Goal: Task Accomplishment & Management: Use online tool/utility

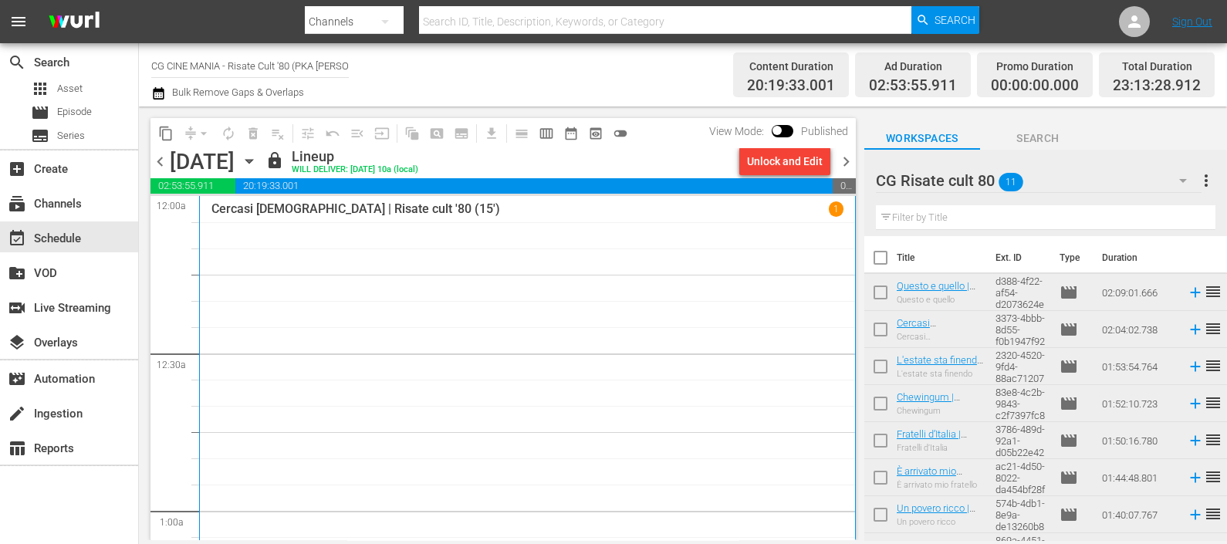
scroll to position [7374, 0]
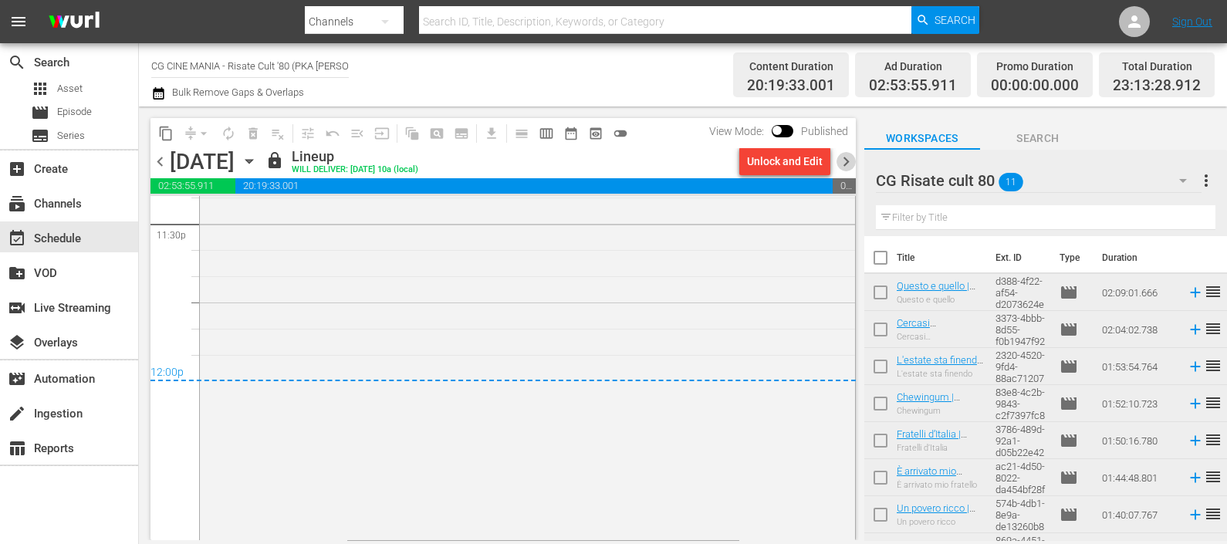
click at [842, 167] on span "chevron_right" at bounding box center [846, 161] width 19 height 19
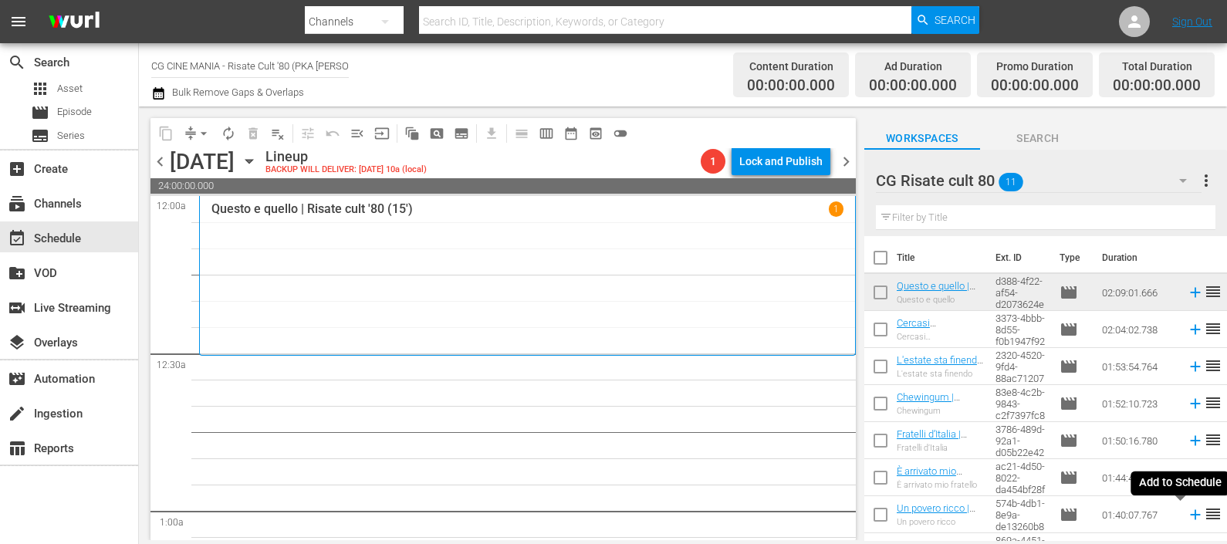
click at [1187, 519] on icon at bounding box center [1195, 514] width 17 height 17
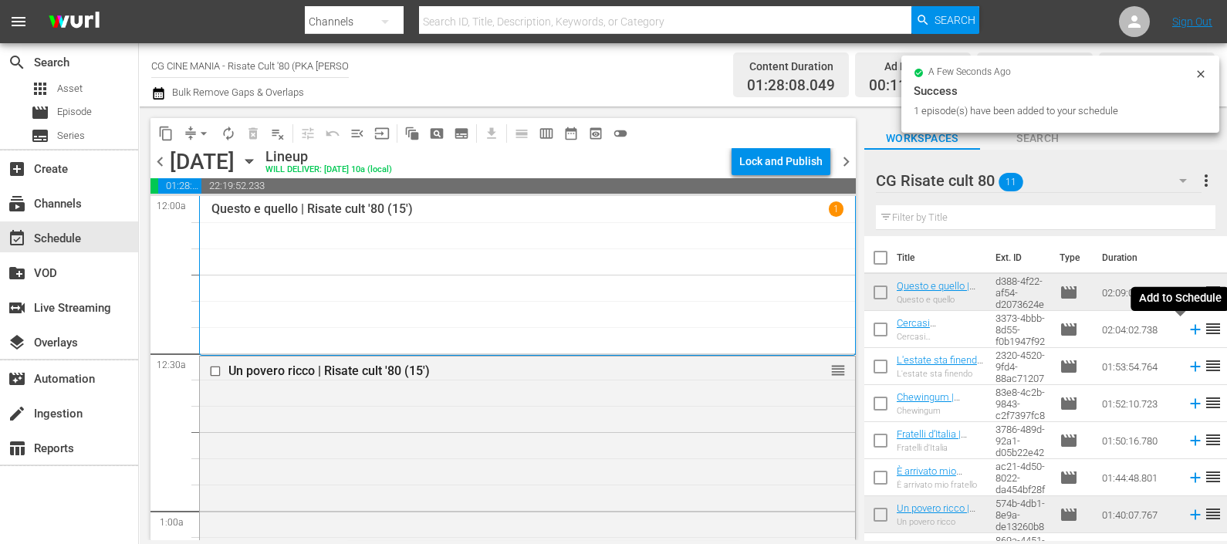
click at [1187, 328] on icon at bounding box center [1195, 329] width 17 height 17
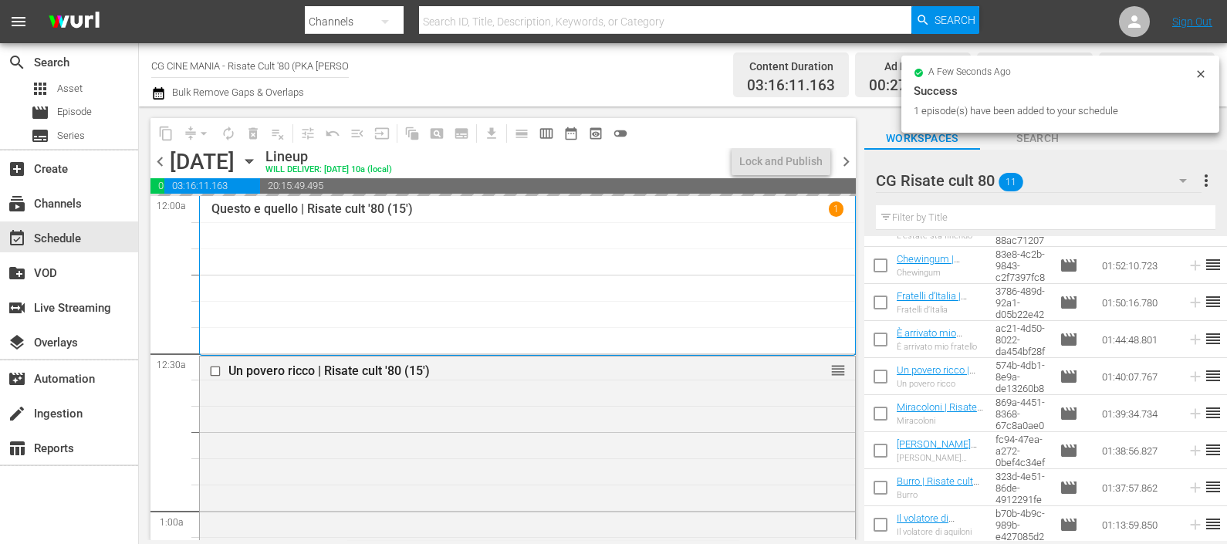
scroll to position [139, 0]
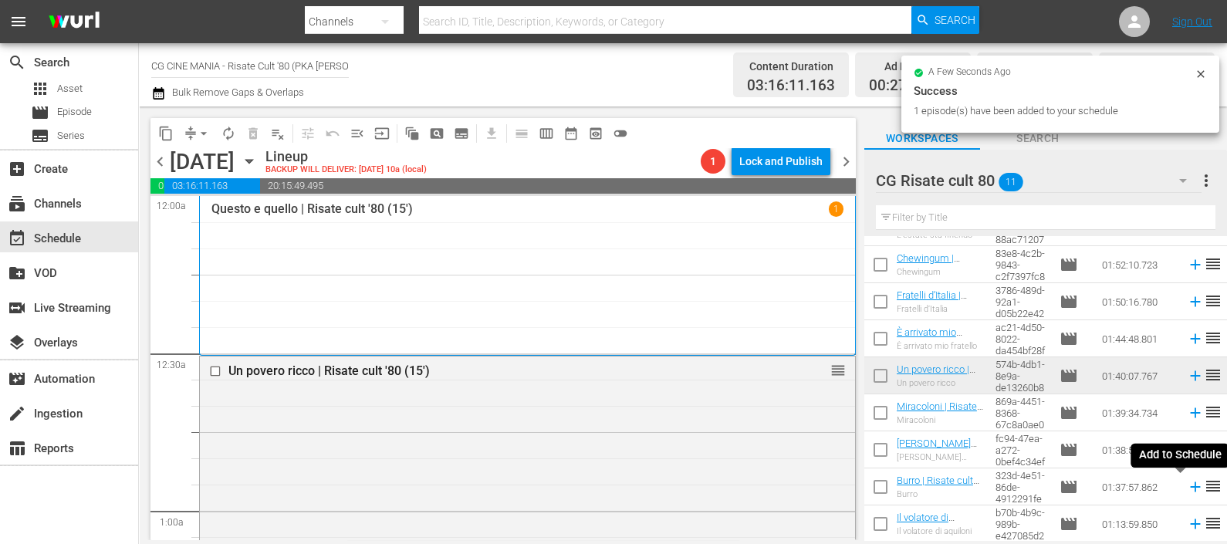
click at [1190, 487] on icon at bounding box center [1195, 487] width 10 height 10
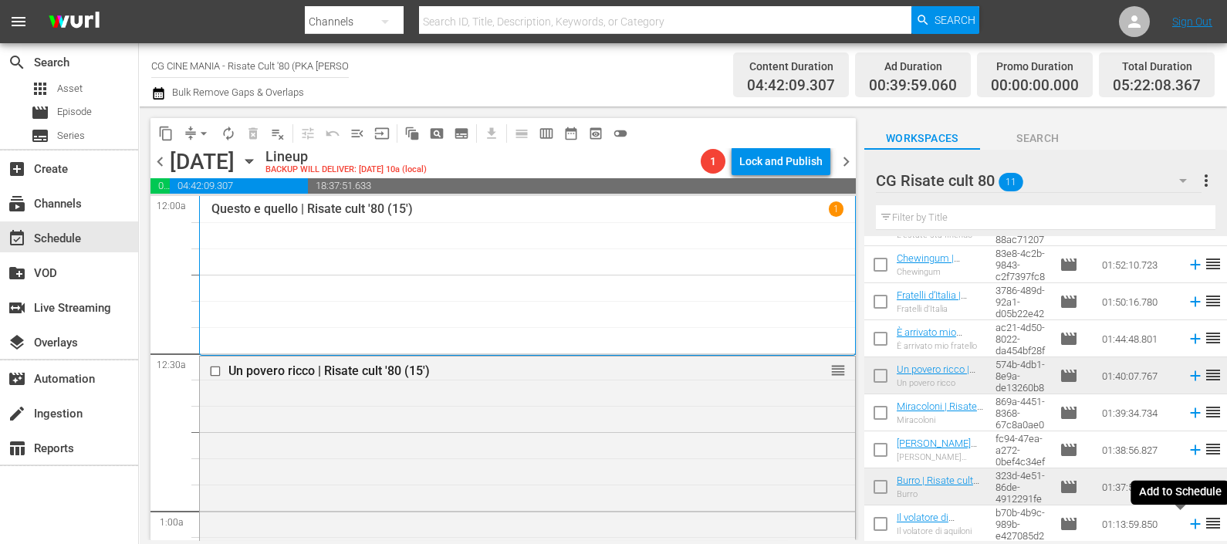
click at [1187, 526] on icon at bounding box center [1195, 524] width 17 height 17
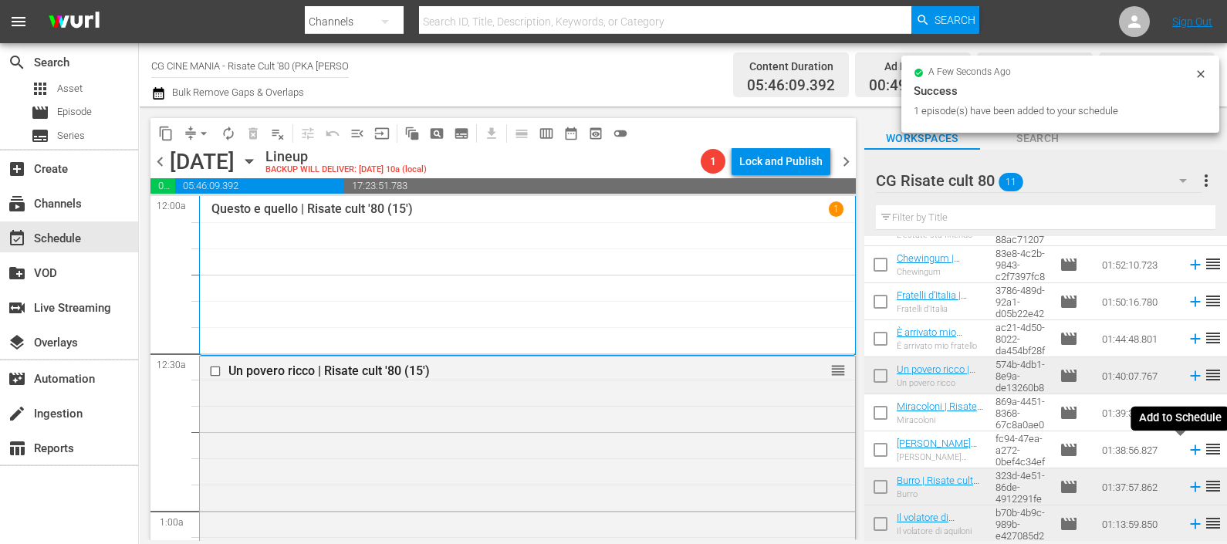
click at [1187, 451] on icon at bounding box center [1195, 450] width 17 height 17
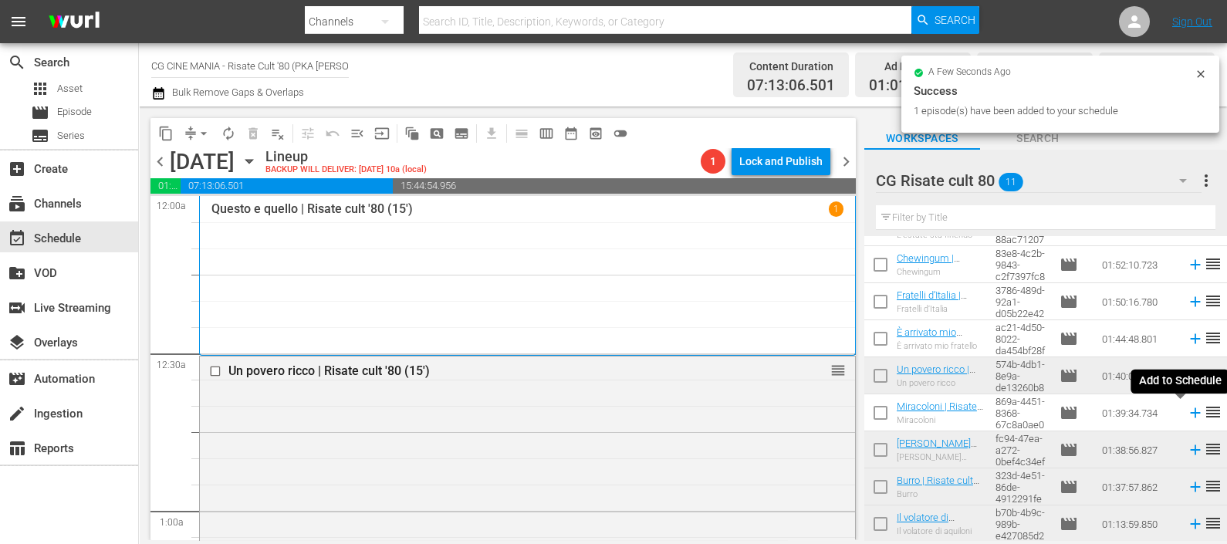
click at [1187, 411] on icon at bounding box center [1195, 413] width 17 height 17
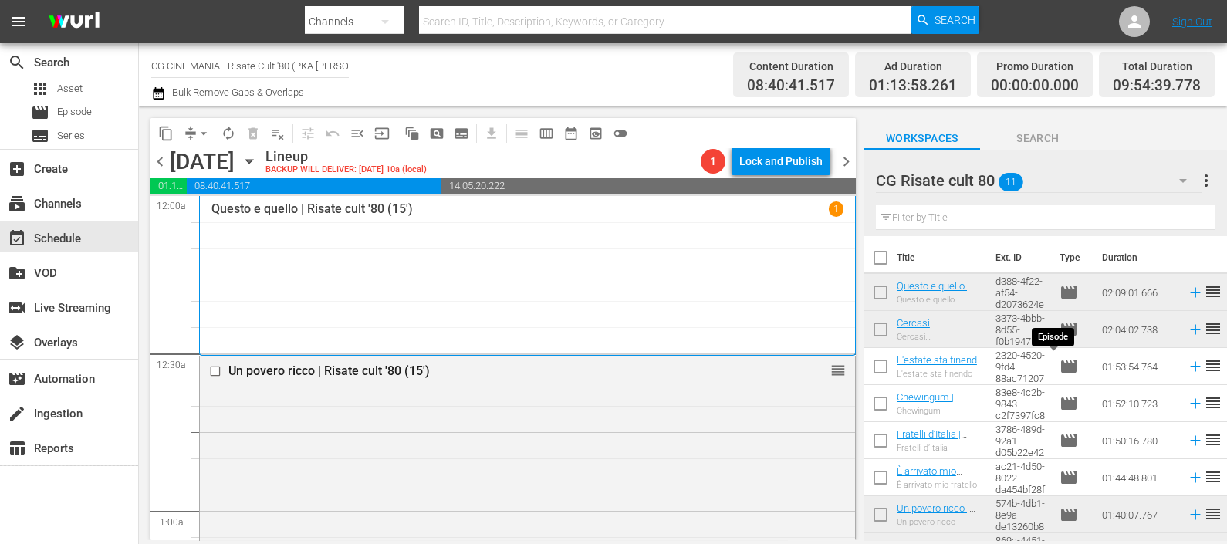
scroll to position [0, 0]
click at [1187, 289] on icon at bounding box center [1195, 292] width 17 height 17
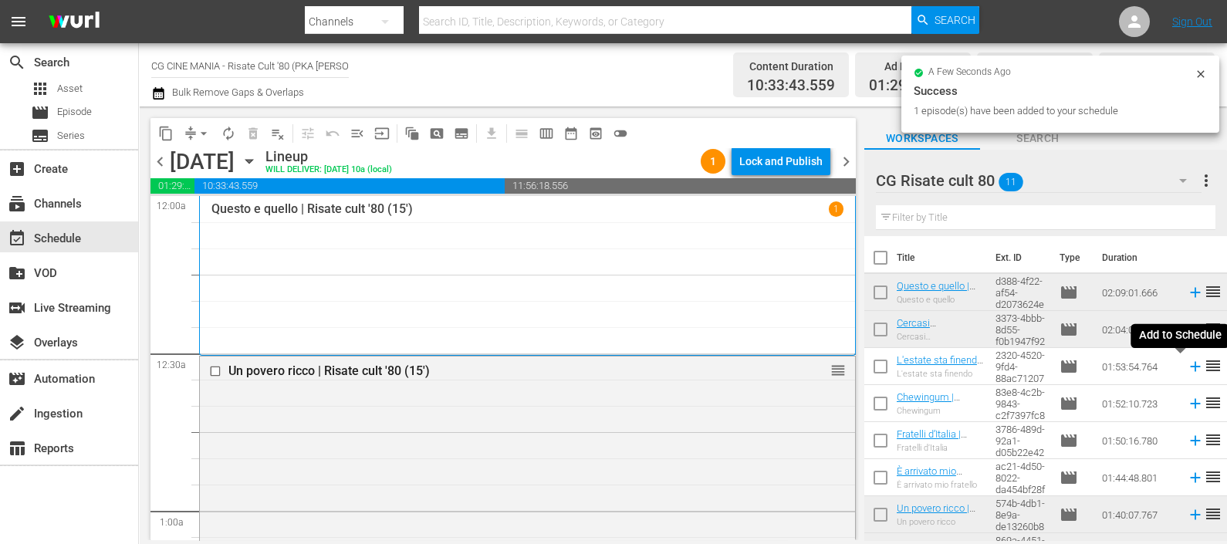
click at [1190, 367] on icon at bounding box center [1195, 367] width 10 height 10
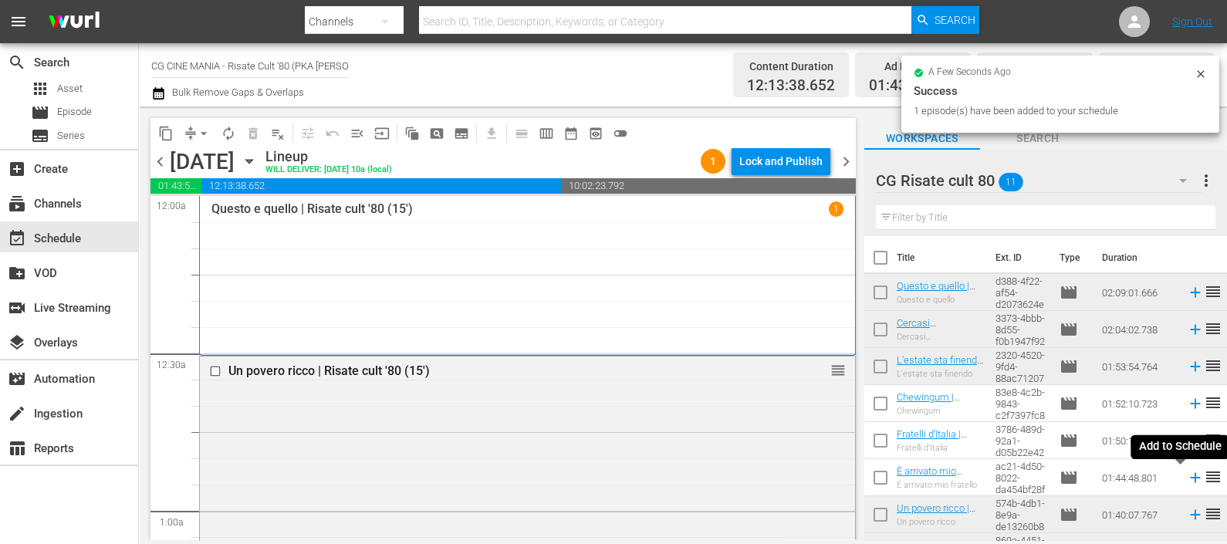
click at [1187, 477] on icon at bounding box center [1195, 477] width 17 height 17
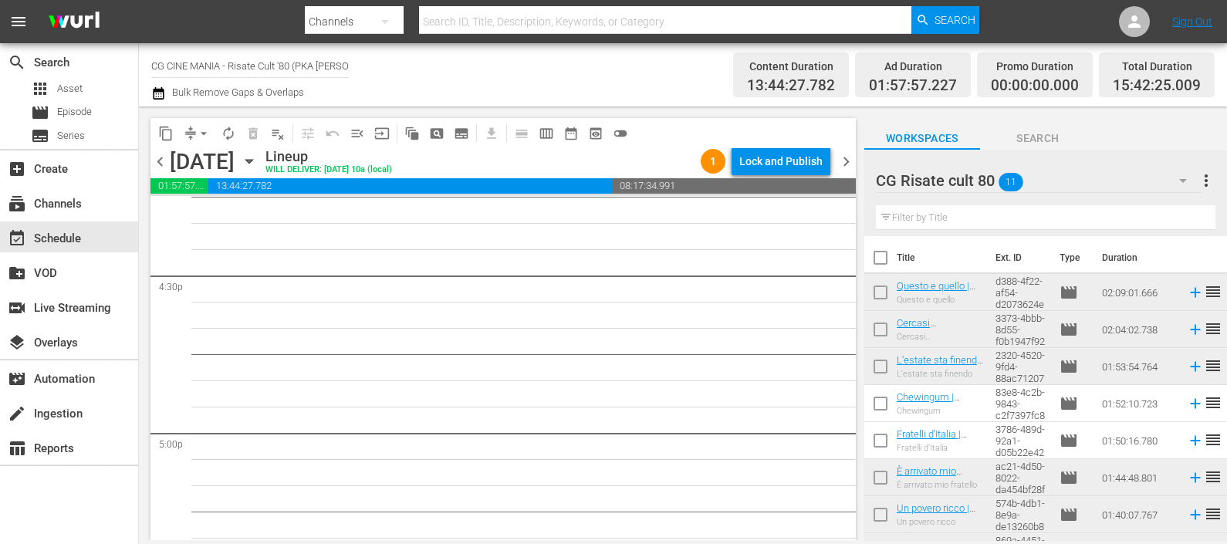
scroll to position [5114, 0]
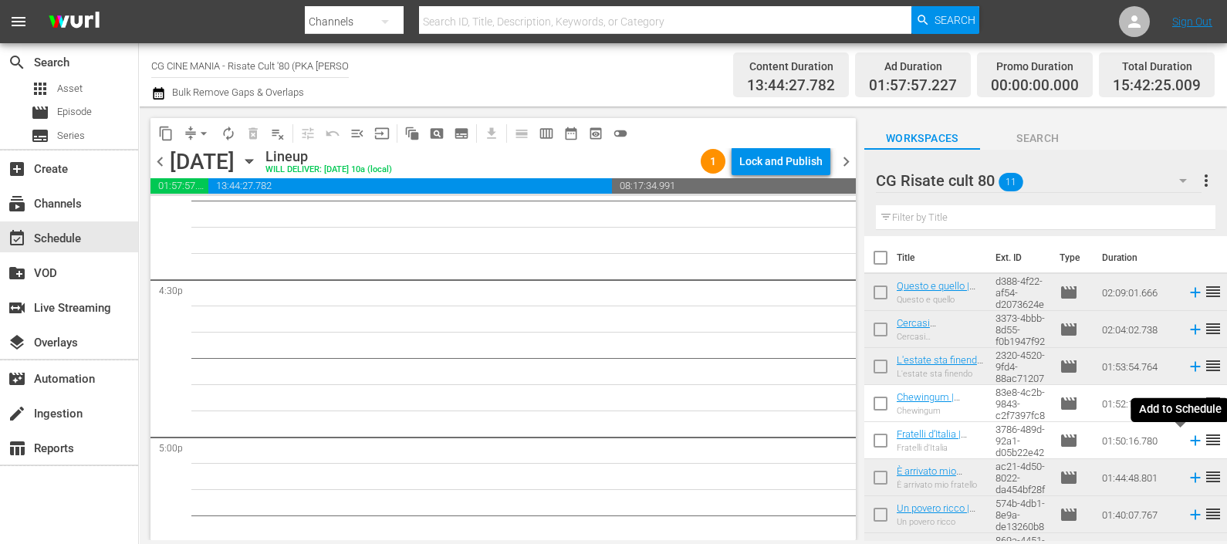
click at [1187, 444] on icon at bounding box center [1195, 440] width 17 height 17
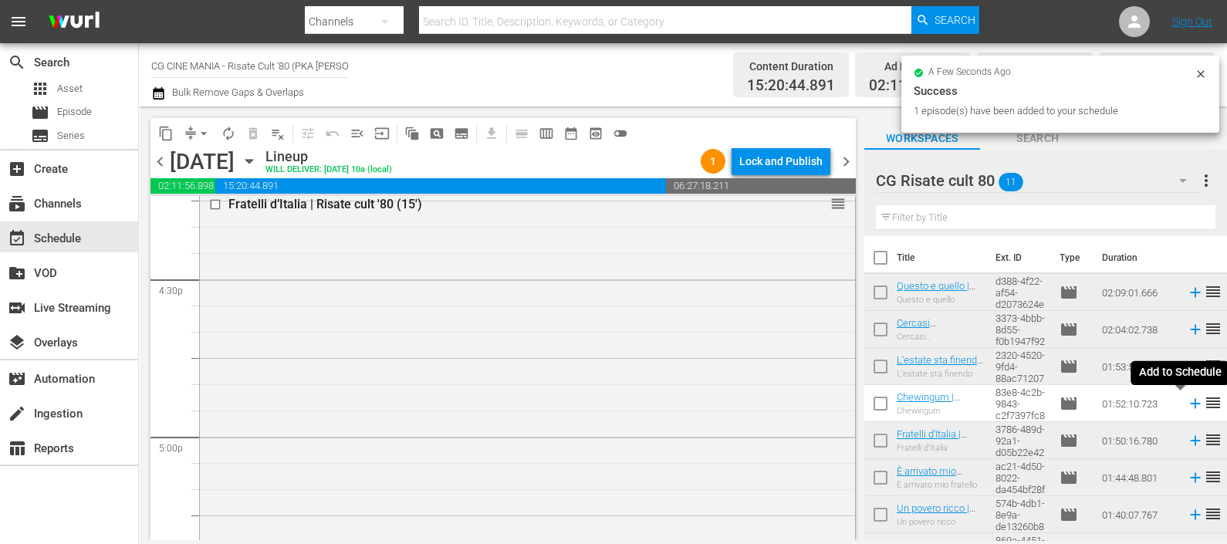
click at [1190, 404] on icon at bounding box center [1195, 404] width 10 height 10
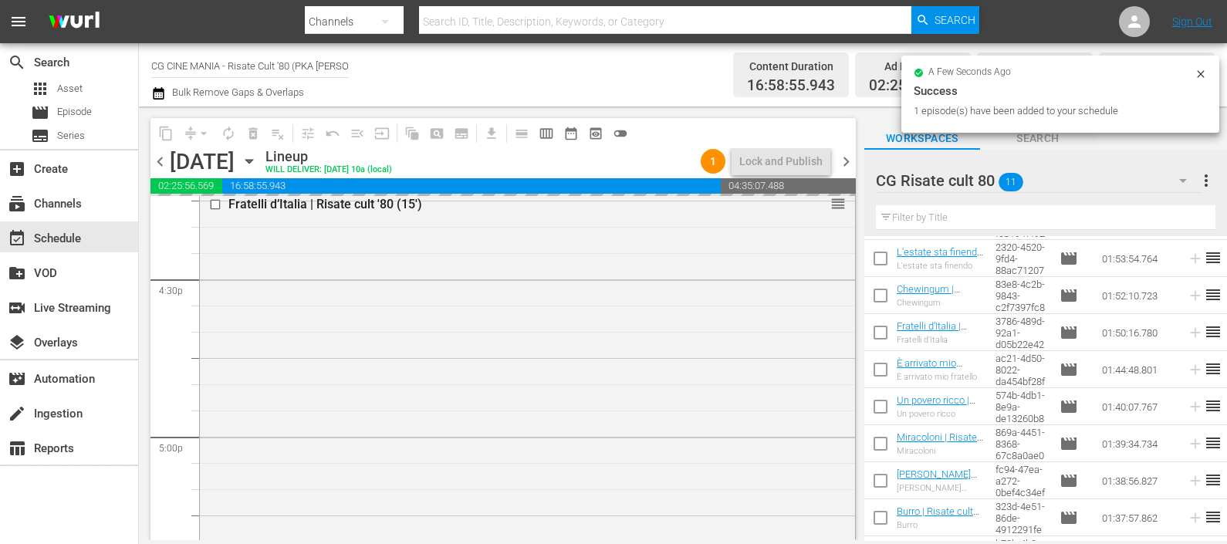
scroll to position [139, 0]
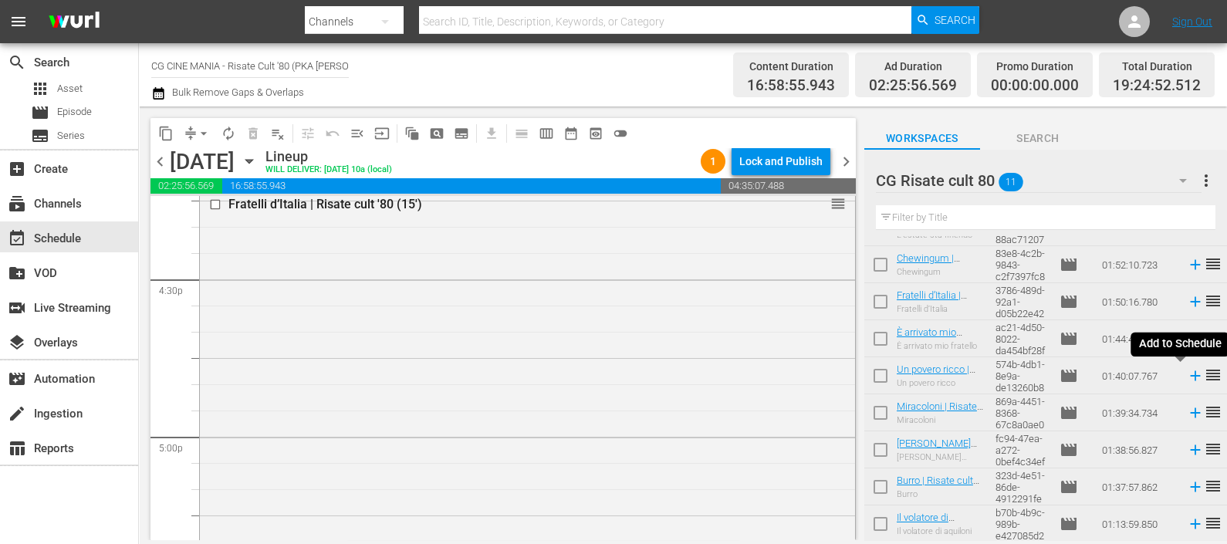
drag, startPoint x: 1179, startPoint y: 374, endPoint x: 1156, endPoint y: 385, distance: 25.9
click at [1187, 374] on icon at bounding box center [1195, 375] width 17 height 17
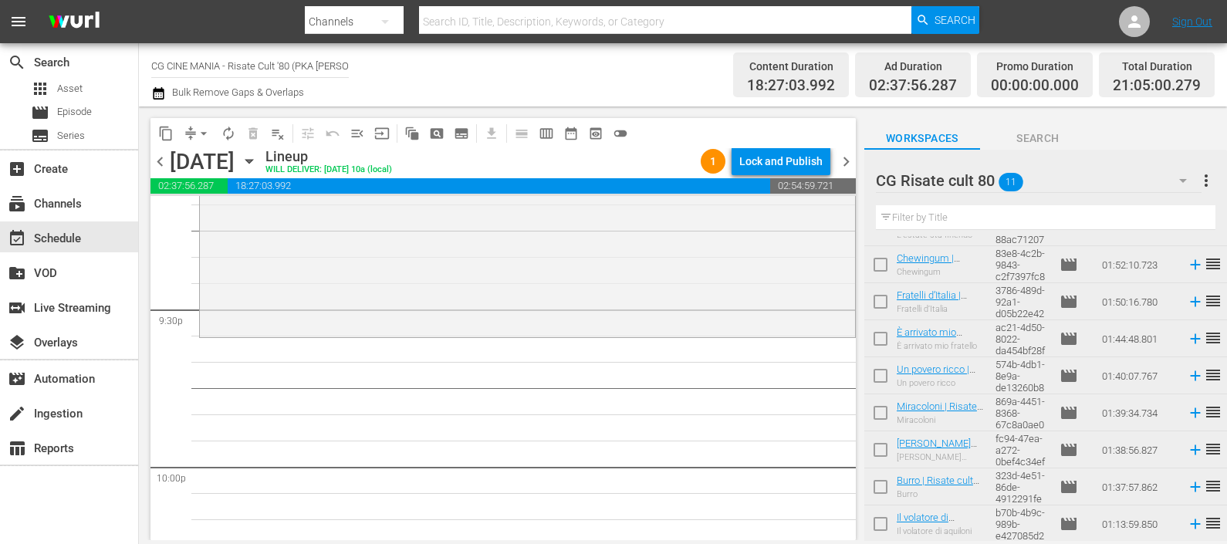
scroll to position [6755, 0]
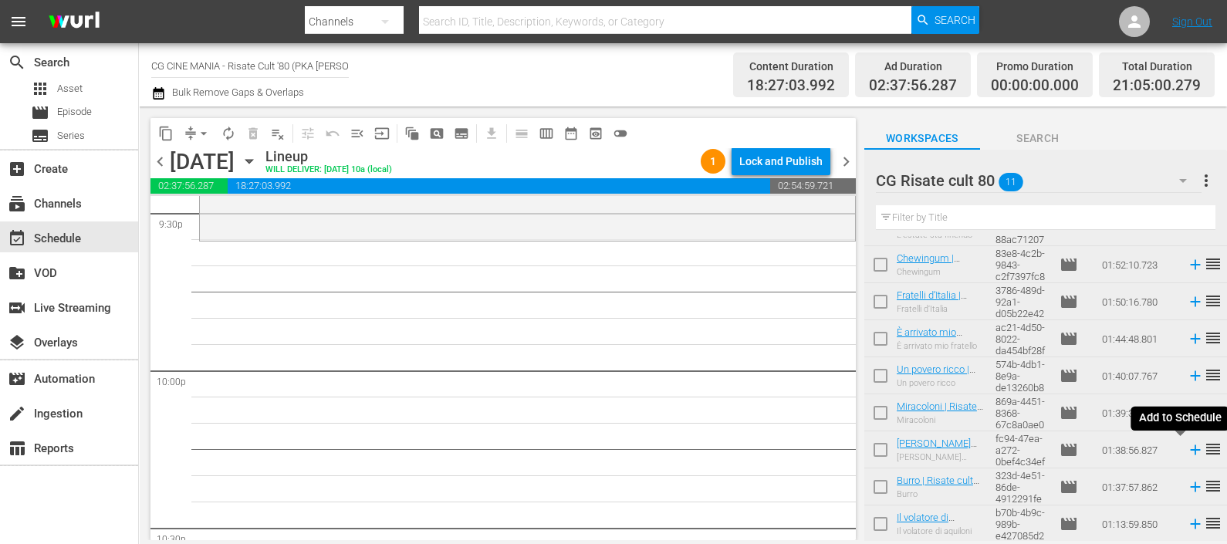
click at [1187, 451] on icon at bounding box center [1195, 450] width 17 height 17
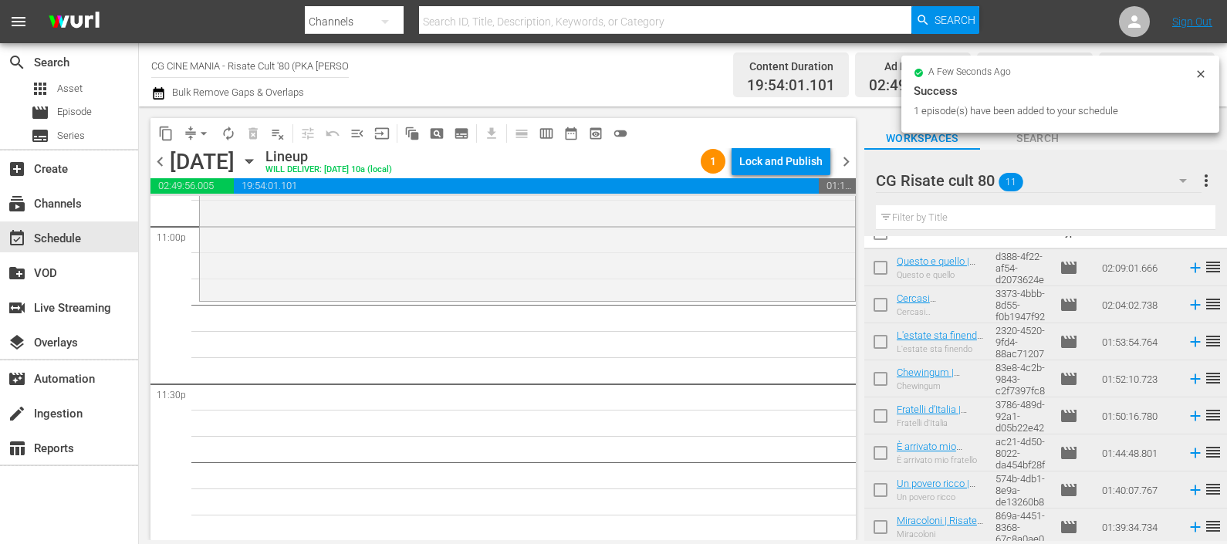
scroll to position [0, 0]
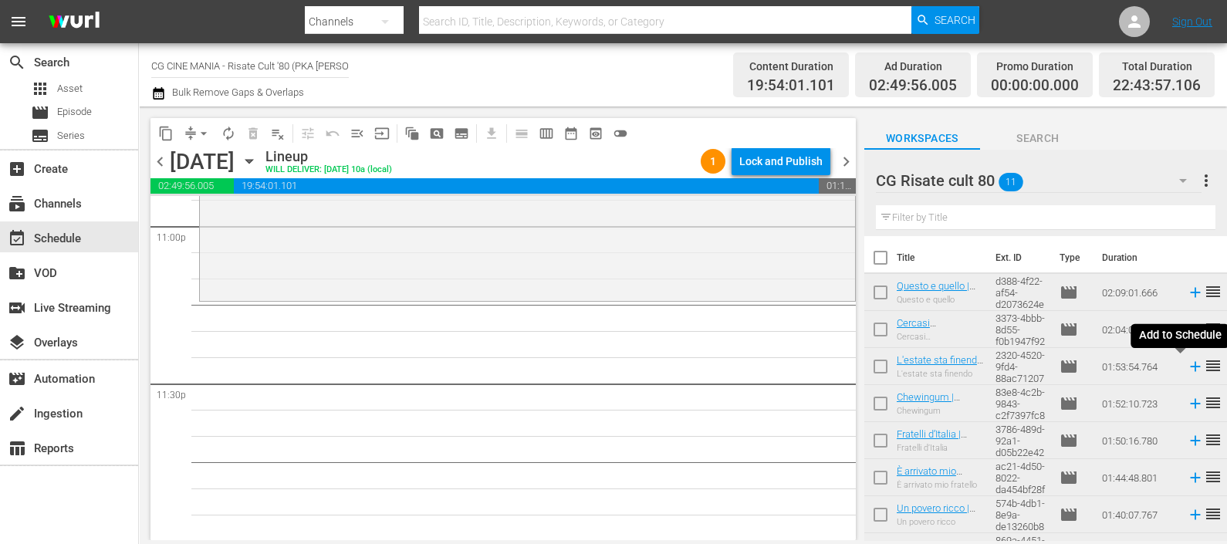
click at [1187, 366] on icon at bounding box center [1195, 366] width 17 height 17
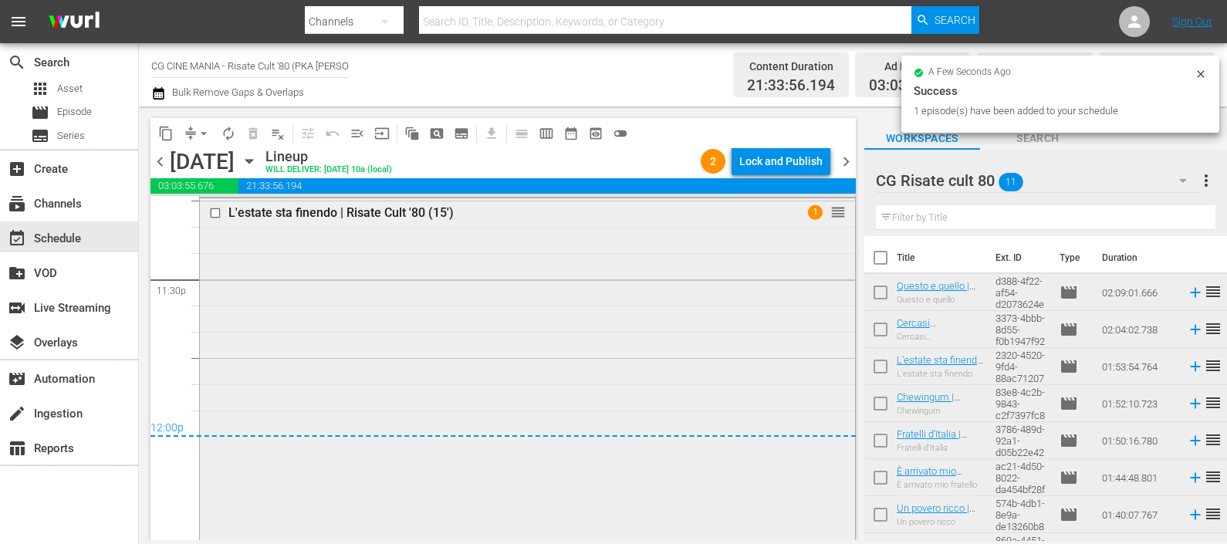
scroll to position [7573, 0]
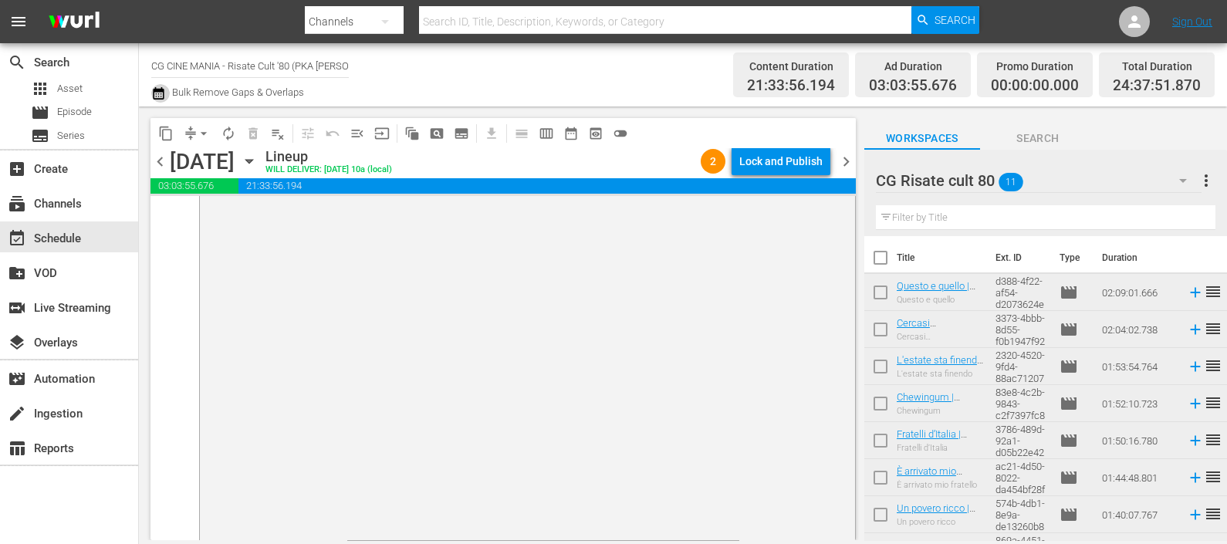
click at [157, 95] on icon "button" at bounding box center [158, 93] width 15 height 19
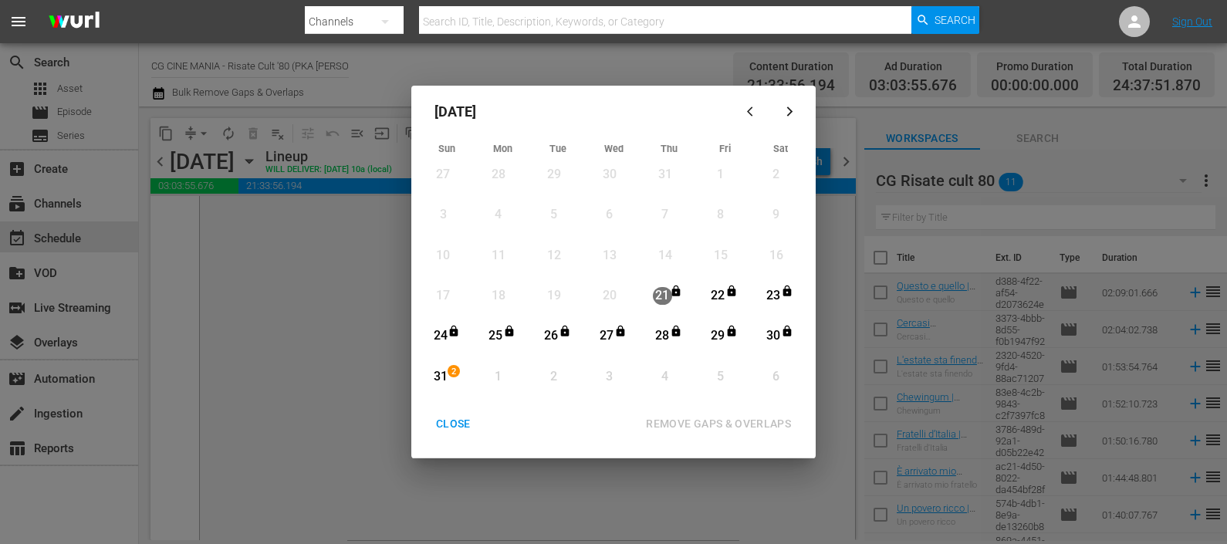
click at [442, 374] on div "31" at bounding box center [440, 377] width 19 height 18
click at [714, 413] on button "REMOVE GAPS & OVERLAPS" at bounding box center [719, 424] width 182 height 29
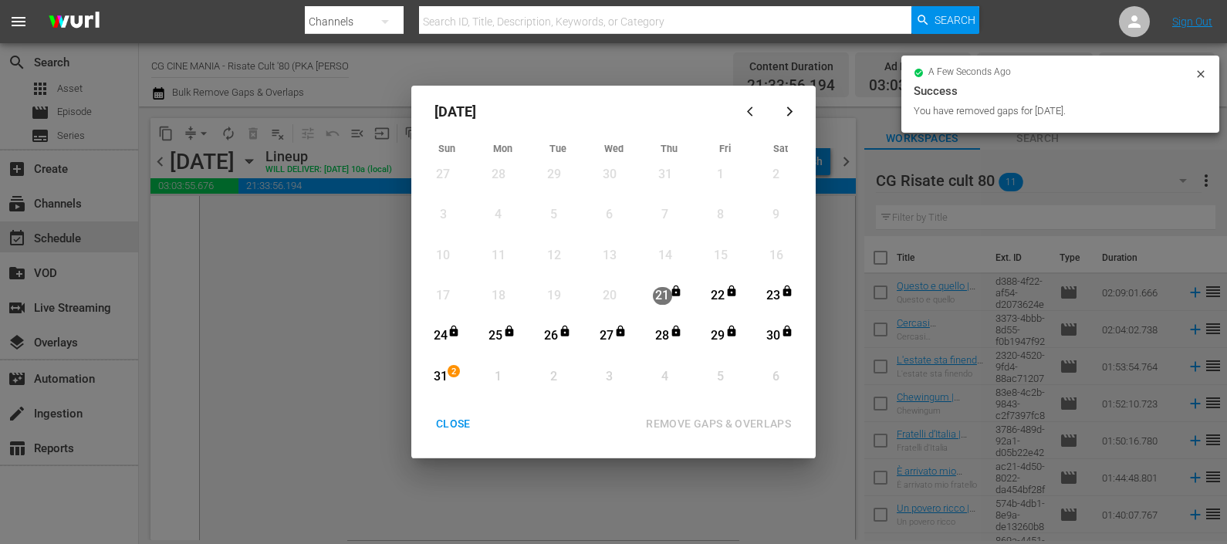
click at [451, 420] on div "CLOSE" at bounding box center [453, 424] width 59 height 19
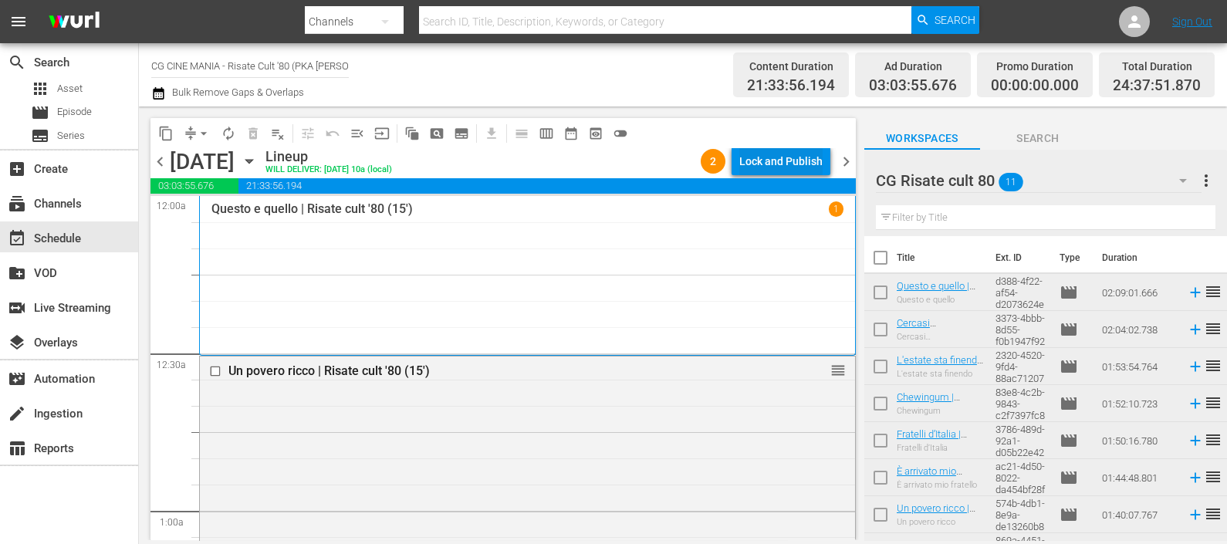
click at [804, 155] on div "Lock and Publish" at bounding box center [781, 161] width 83 height 28
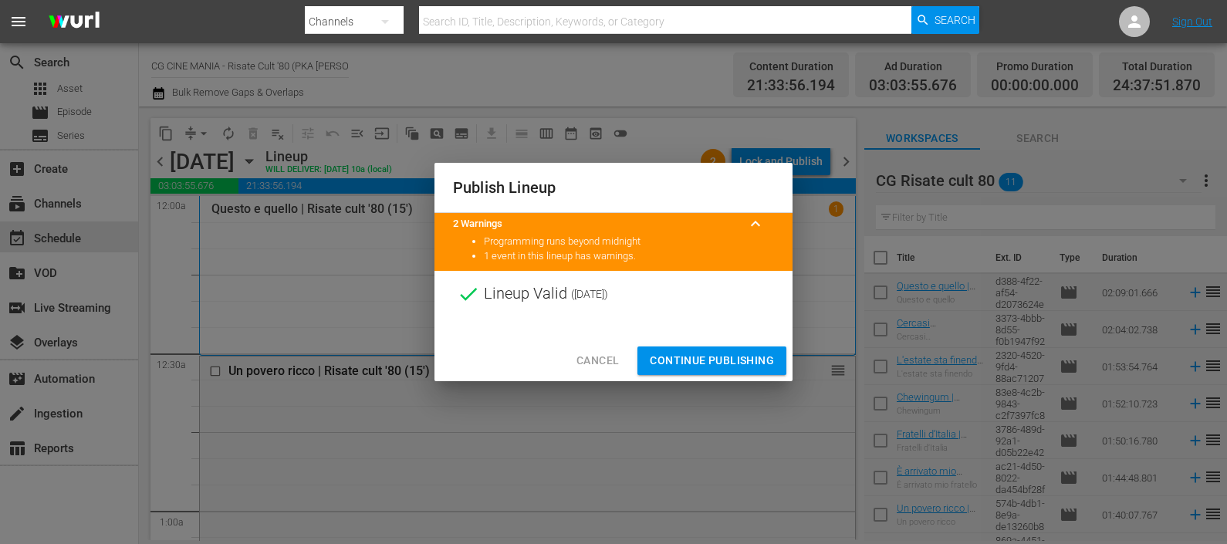
click at [714, 361] on span "Continue Publishing" at bounding box center [712, 360] width 124 height 19
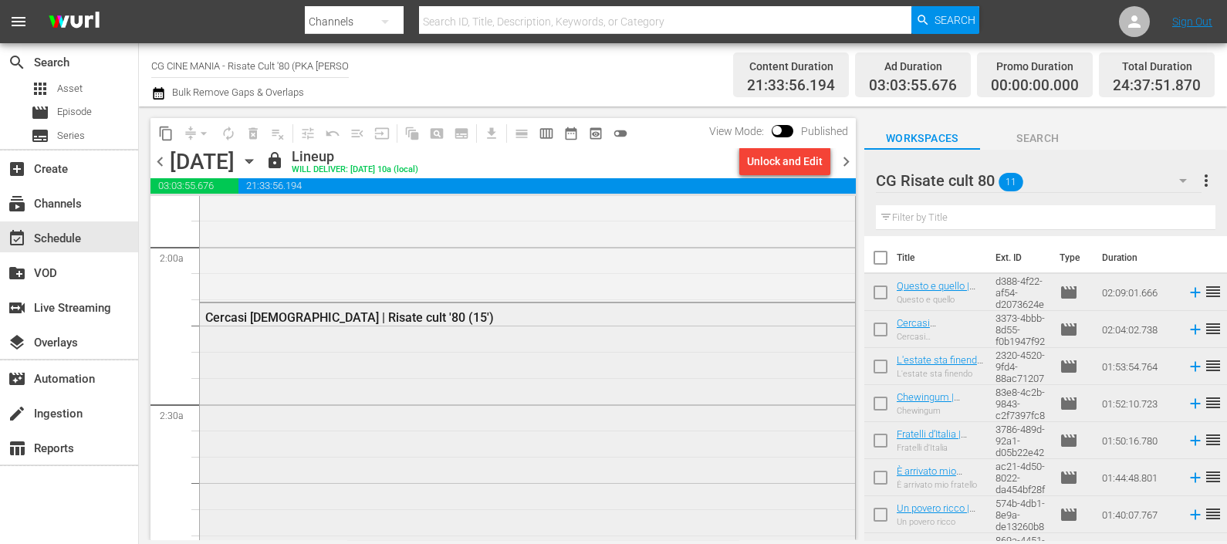
scroll to position [965, 0]
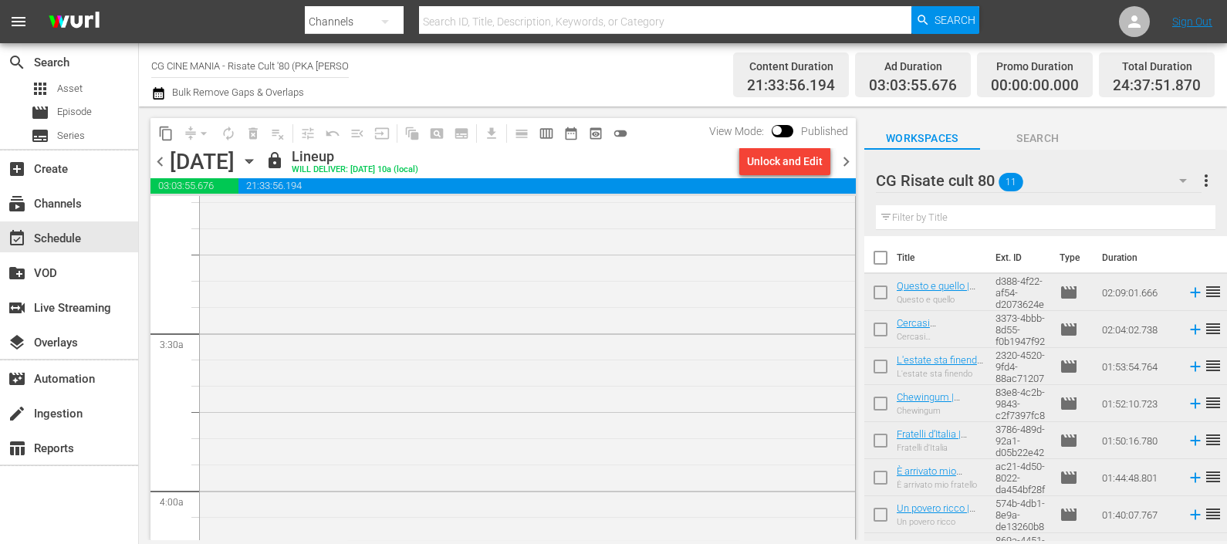
click at [842, 161] on span "chevron_right" at bounding box center [846, 161] width 19 height 19
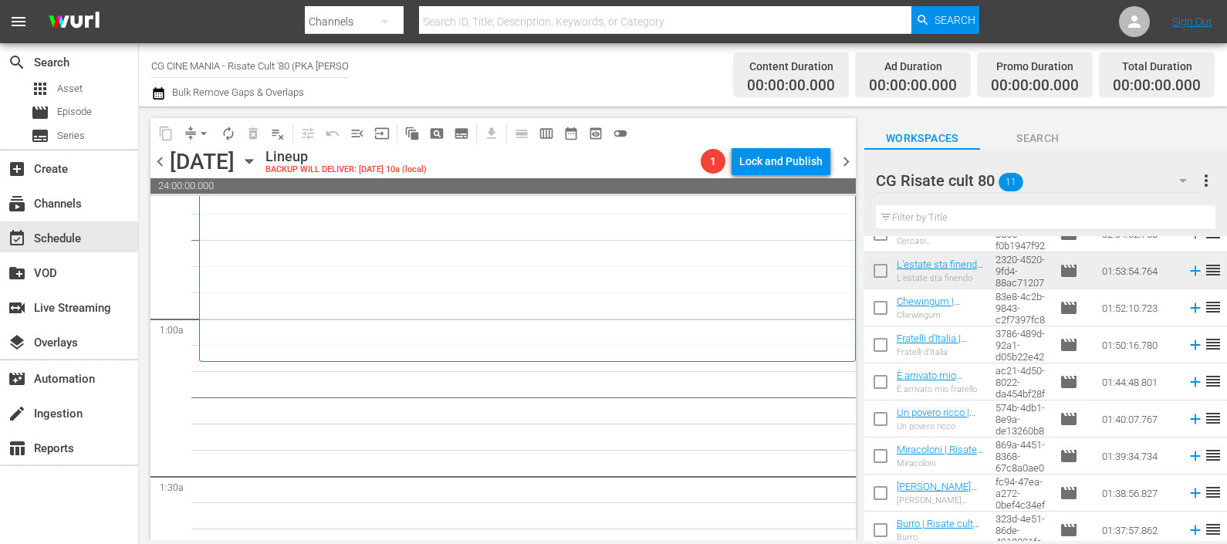
scroll to position [139, 0]
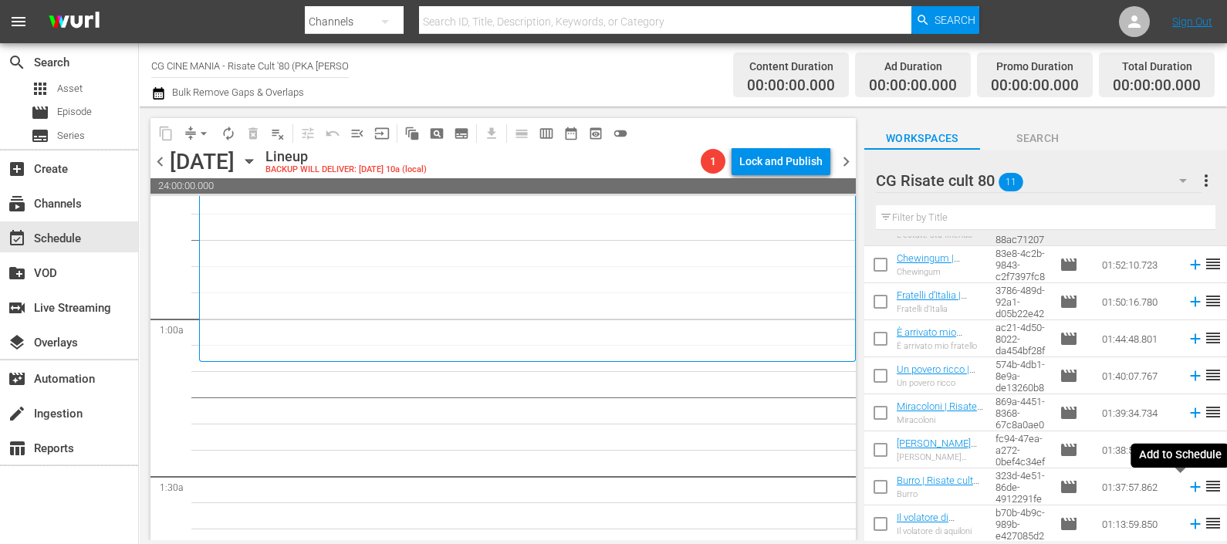
click at [1187, 491] on icon at bounding box center [1195, 487] width 17 height 17
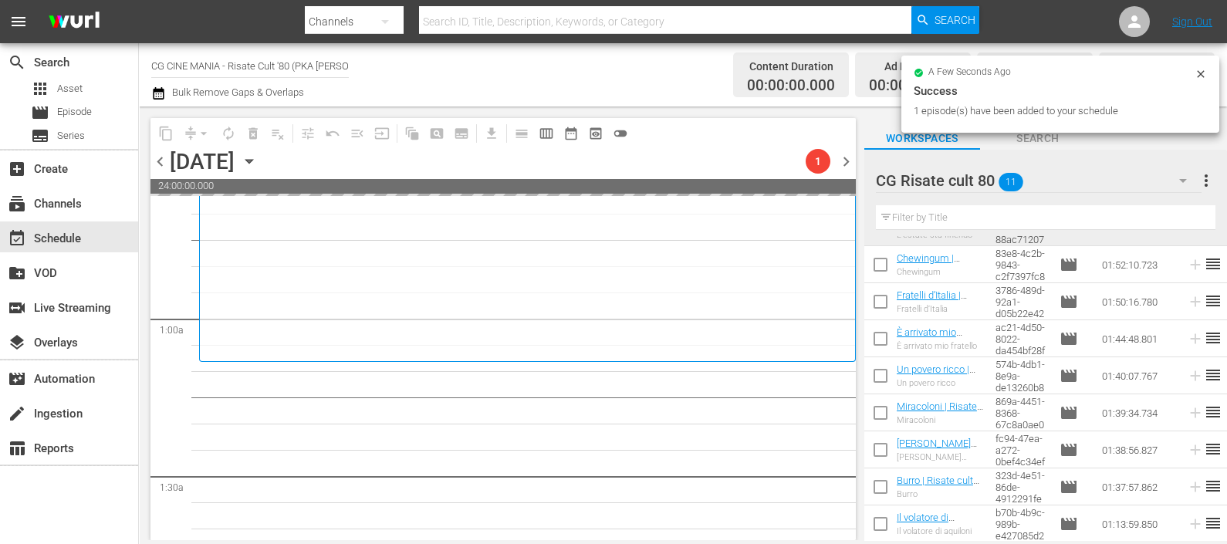
scroll to position [0, 0]
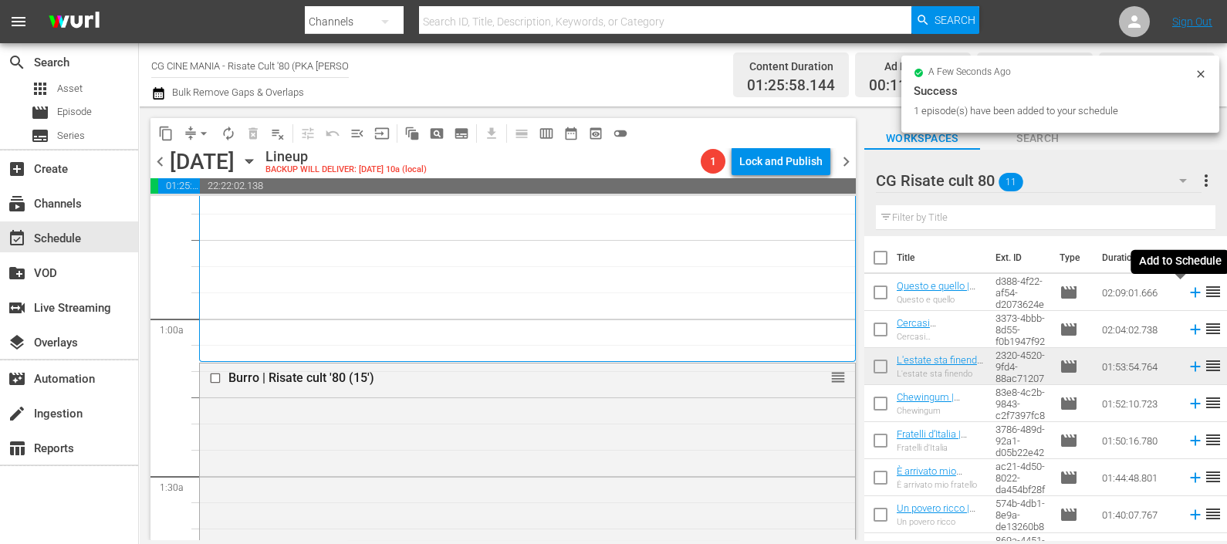
click at [1187, 295] on icon at bounding box center [1195, 292] width 17 height 17
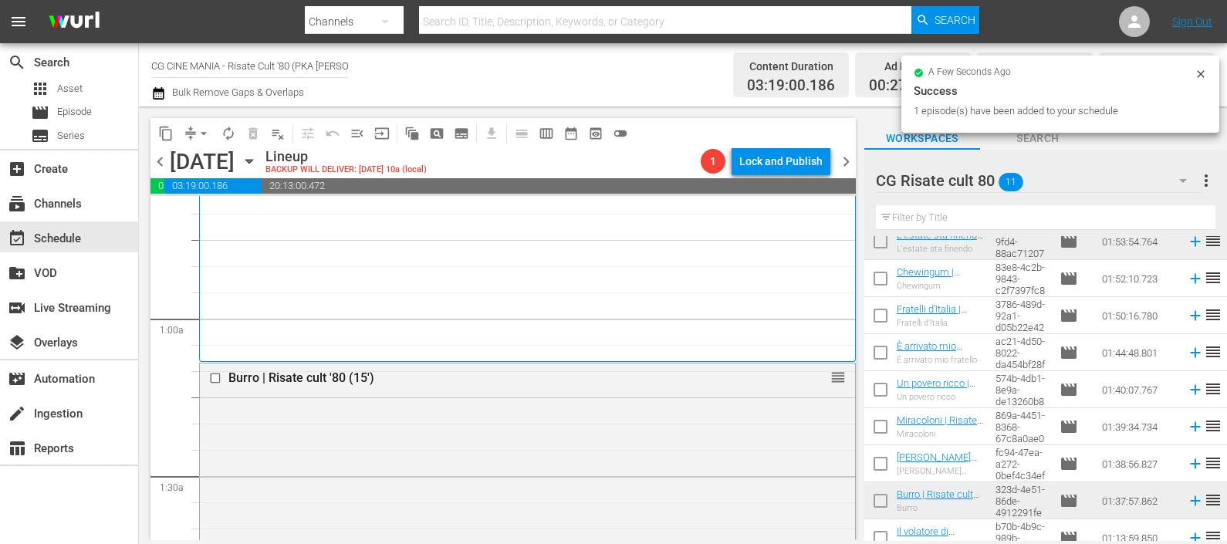
scroll to position [139, 0]
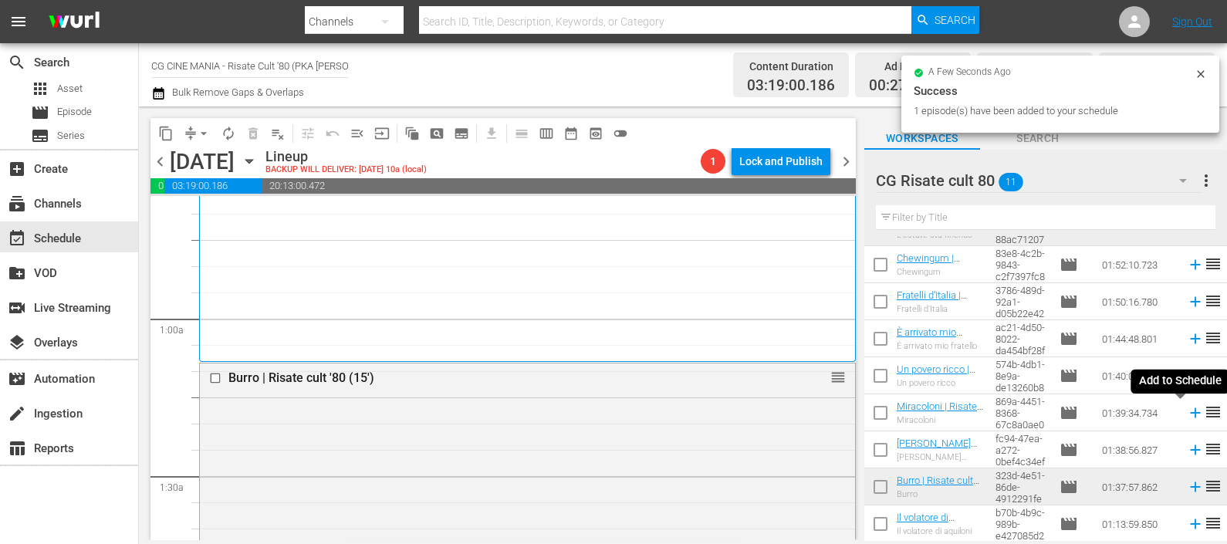
click at [1187, 409] on icon at bounding box center [1195, 413] width 17 height 17
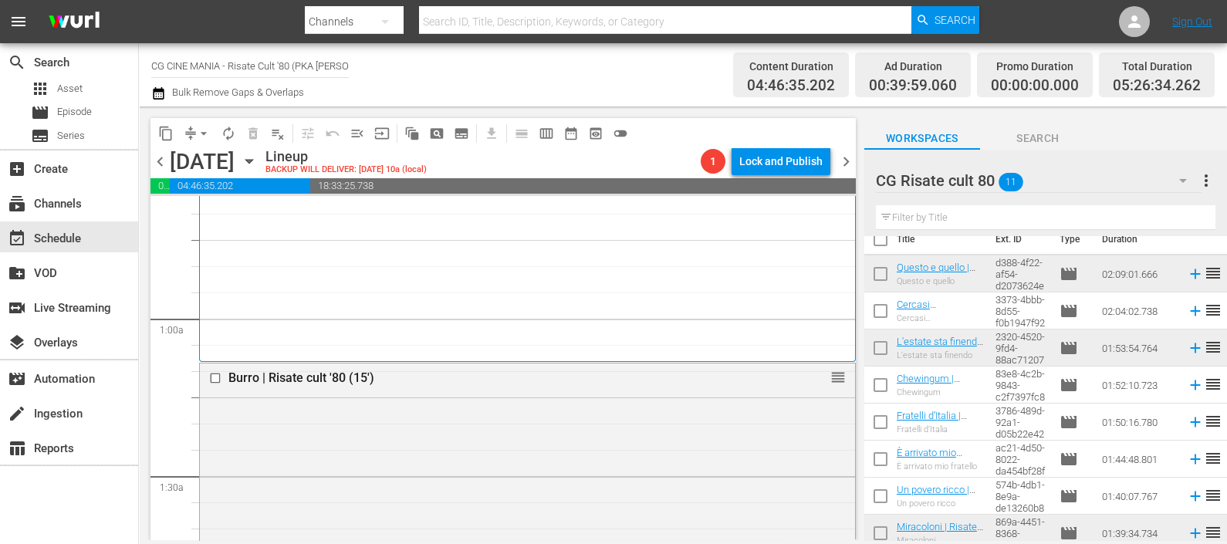
scroll to position [0, 0]
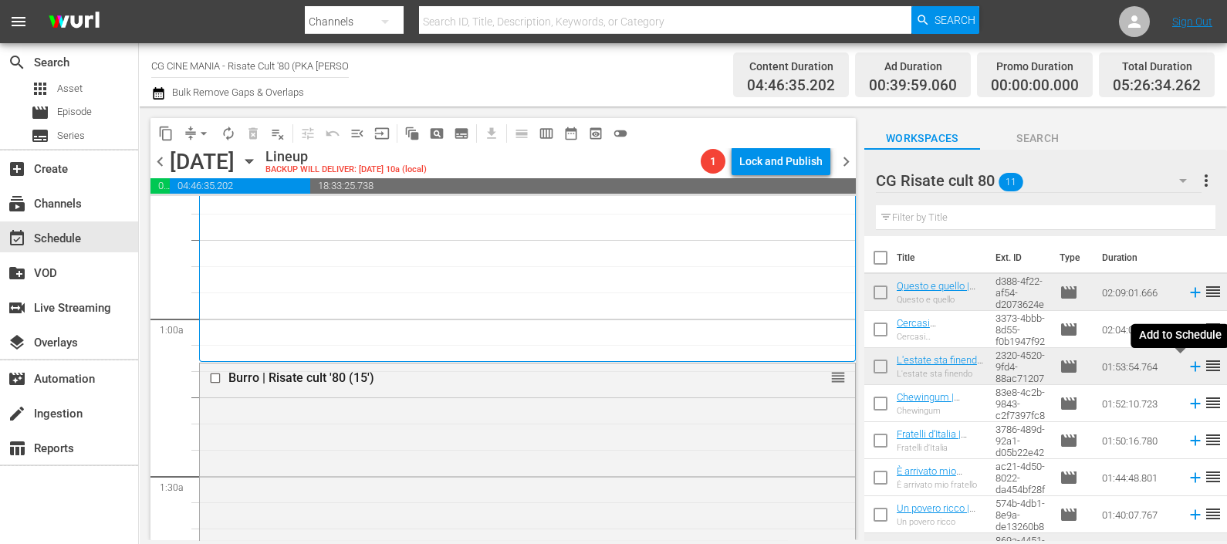
click at [1190, 367] on icon at bounding box center [1195, 367] width 10 height 10
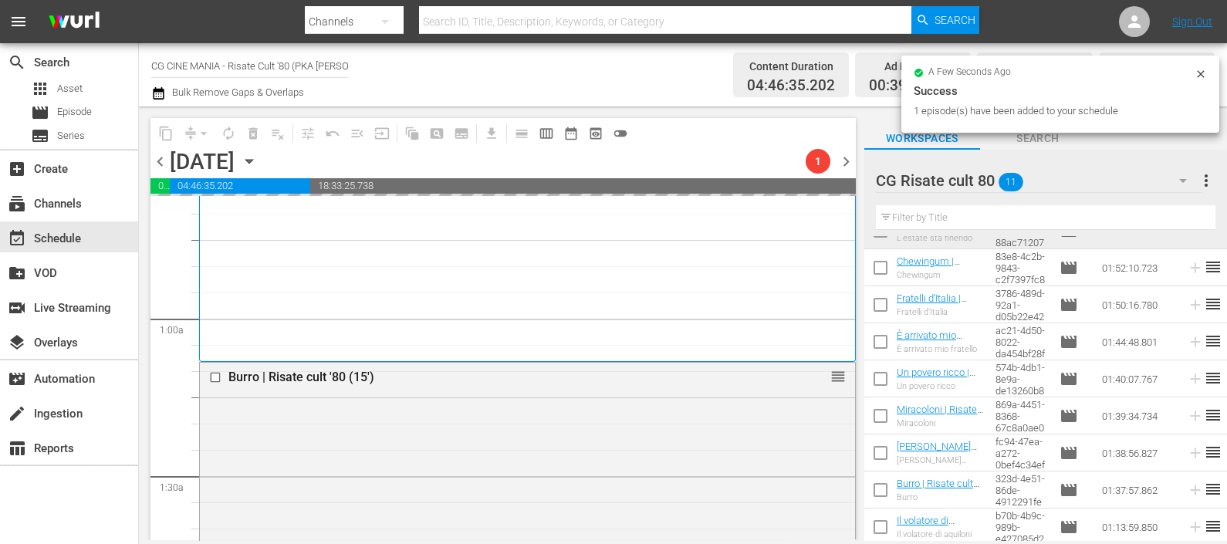
scroll to position [139, 0]
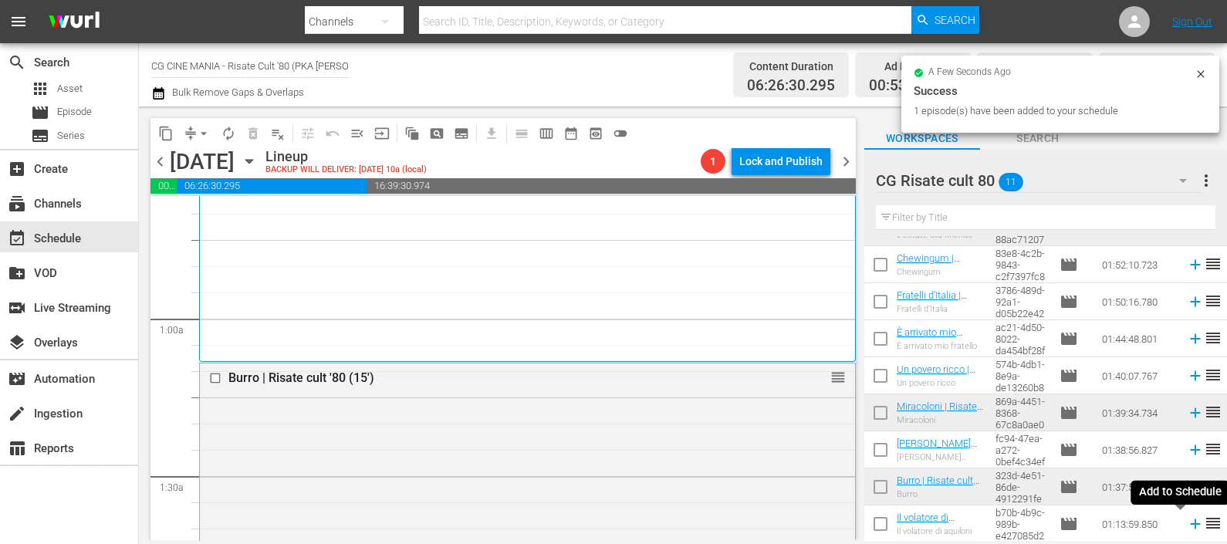
click at [1190, 525] on icon at bounding box center [1195, 525] width 10 height 10
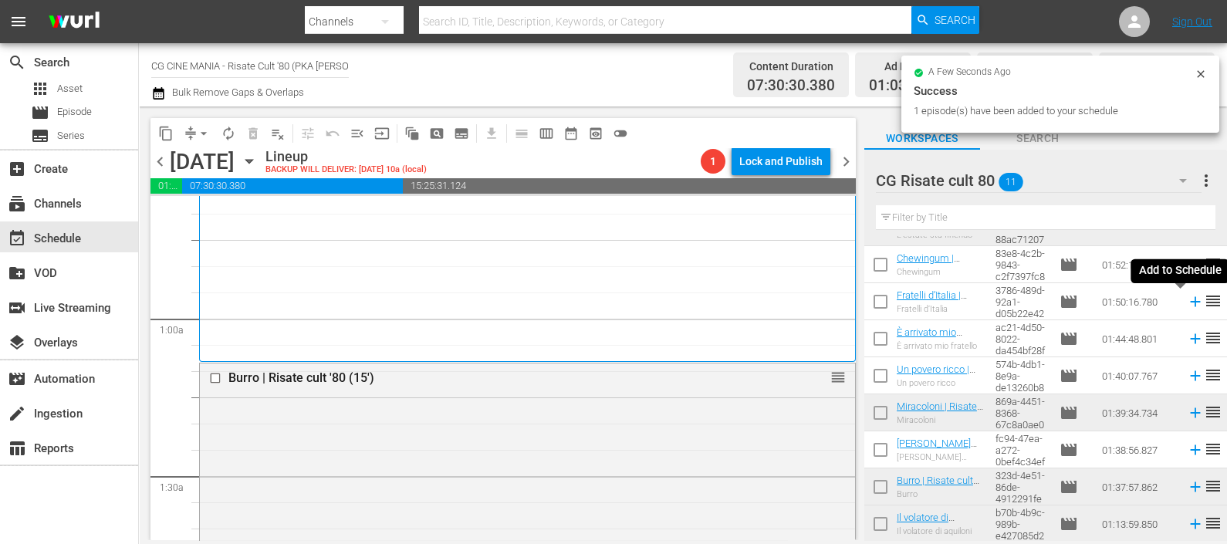
click at [1190, 304] on icon at bounding box center [1195, 302] width 10 height 10
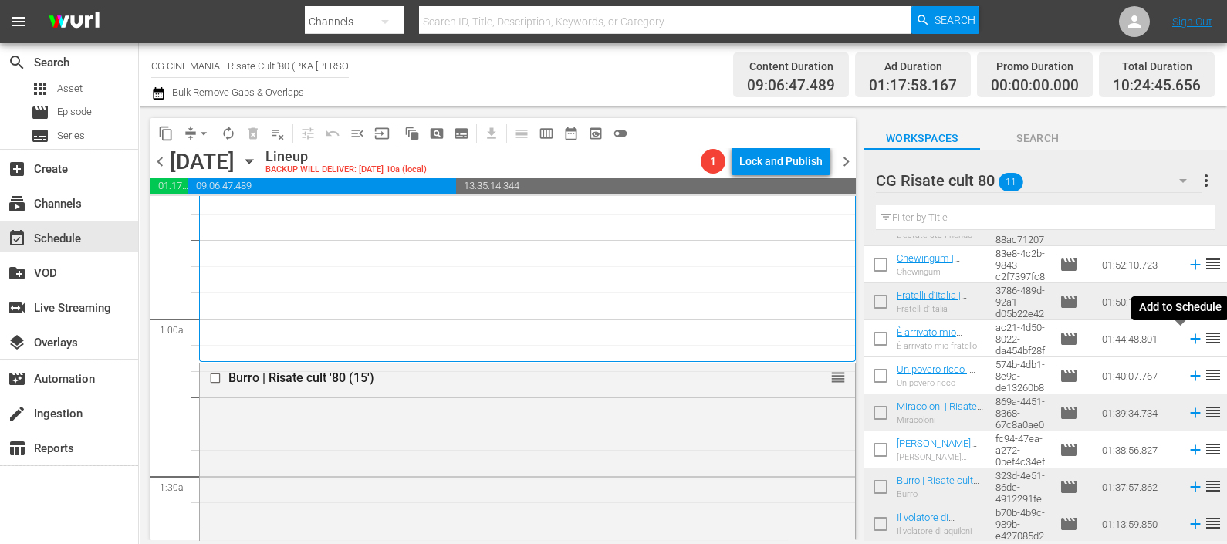
click at [1190, 336] on icon at bounding box center [1195, 339] width 10 height 10
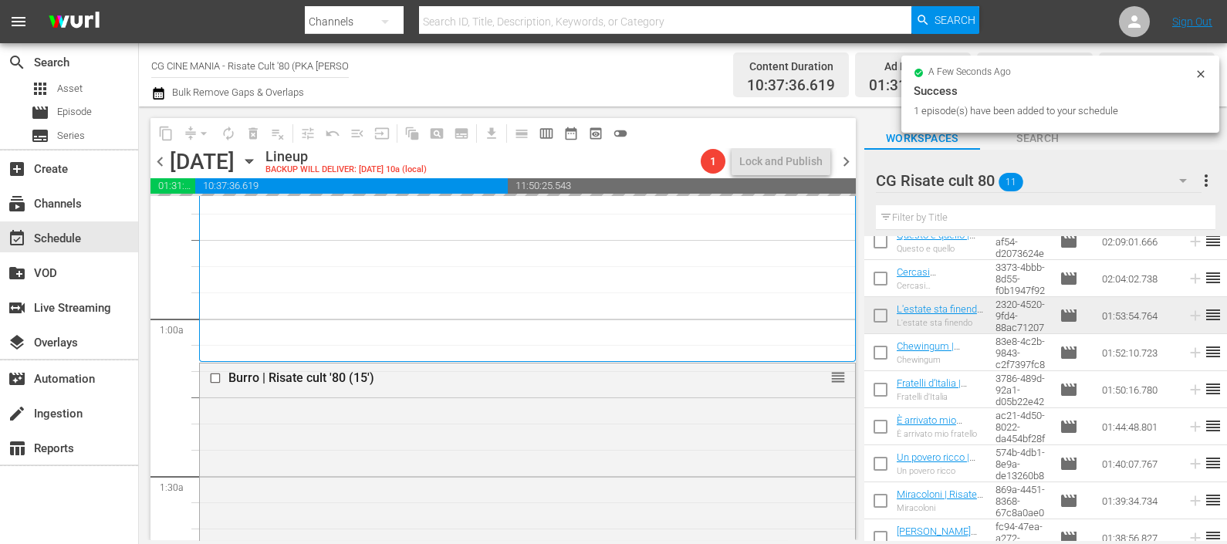
scroll to position [0, 0]
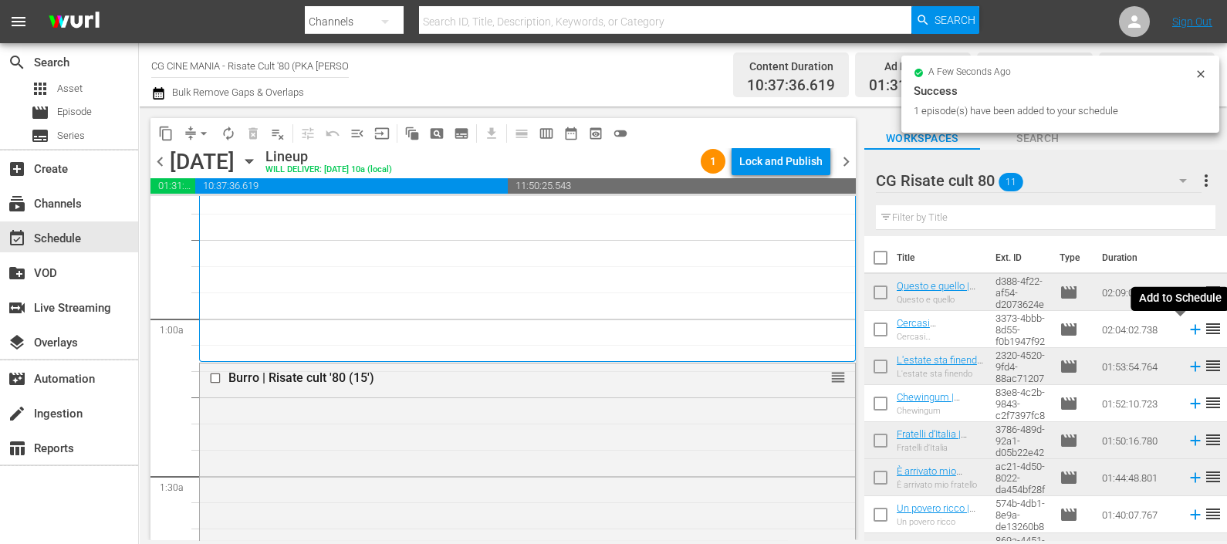
click at [1187, 333] on icon at bounding box center [1195, 329] width 17 height 17
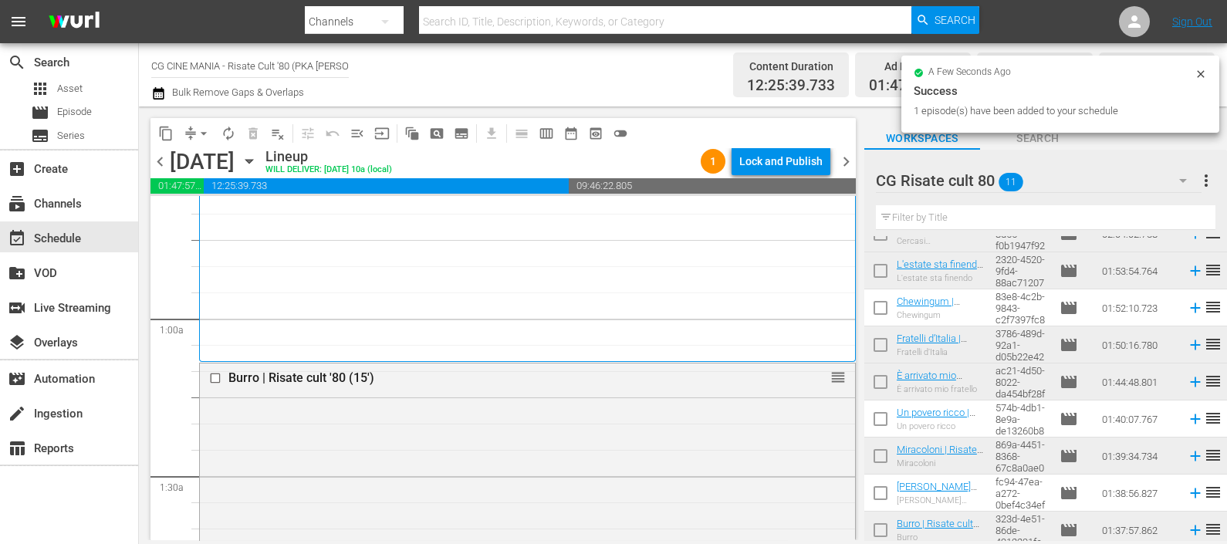
scroll to position [139, 0]
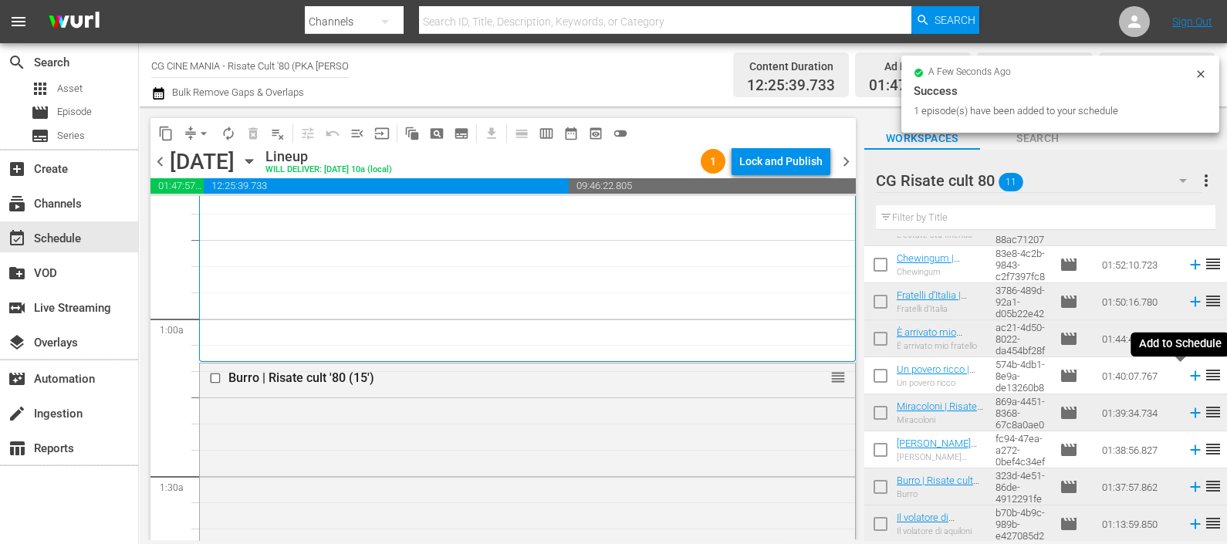
click at [1190, 376] on icon at bounding box center [1195, 376] width 10 height 10
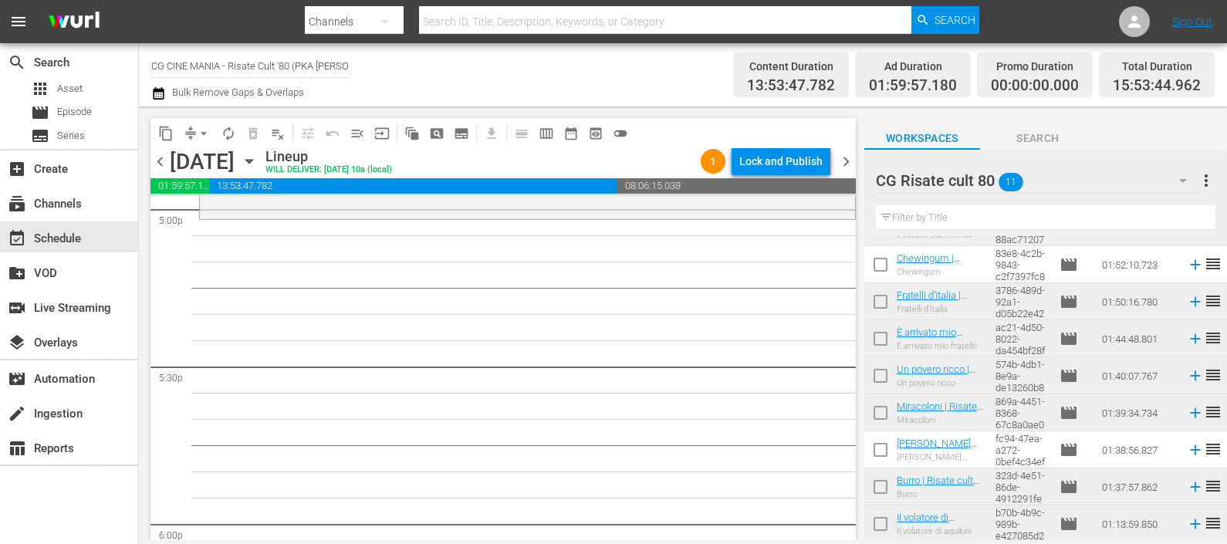
scroll to position [5052, 0]
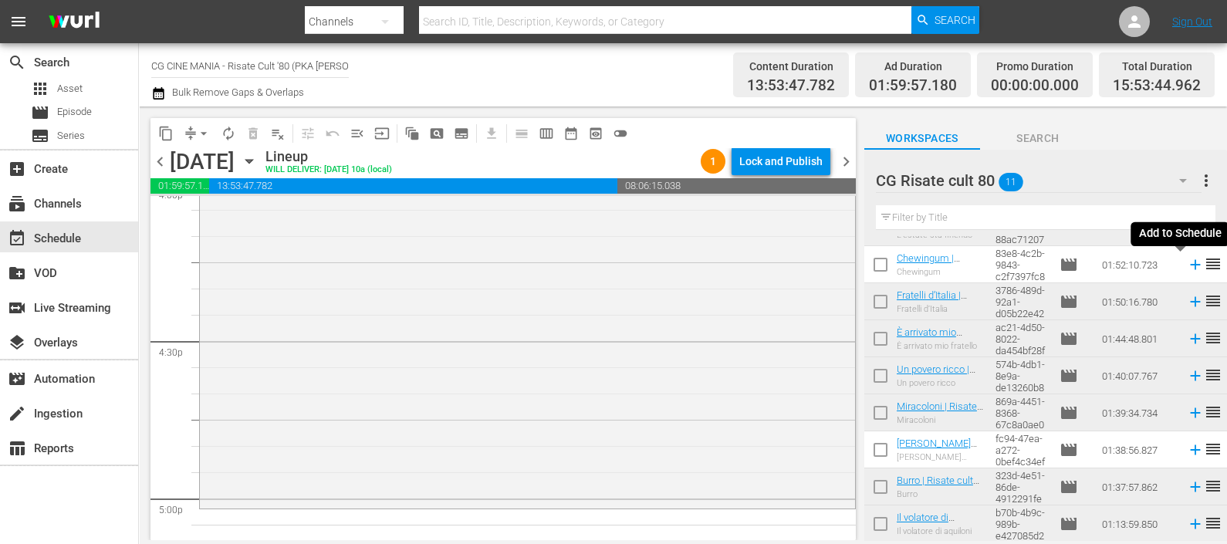
click at [1187, 267] on icon at bounding box center [1195, 264] width 17 height 17
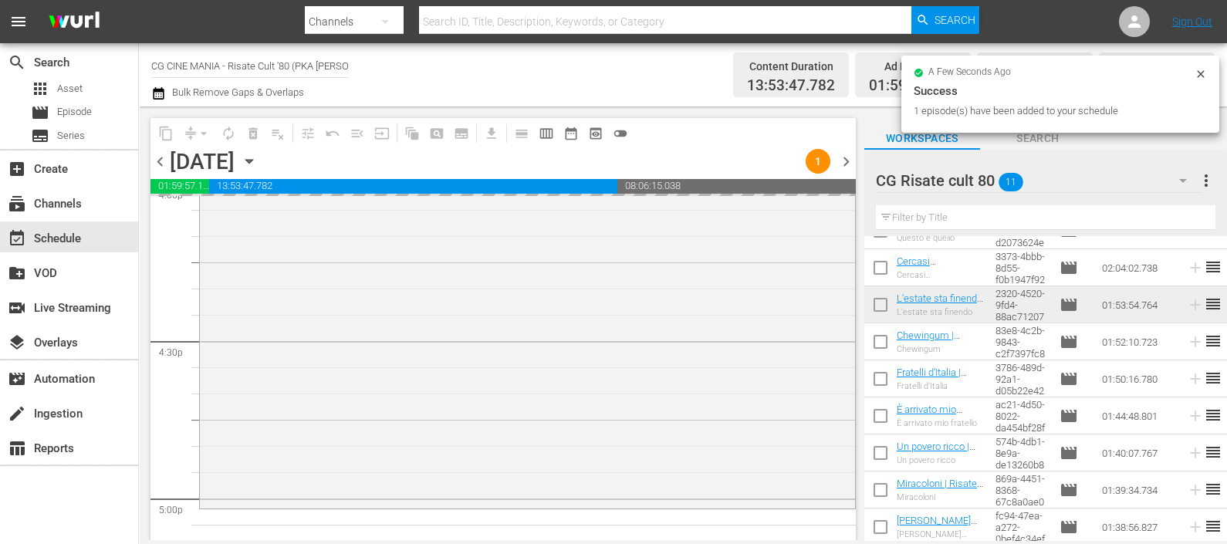
scroll to position [0, 0]
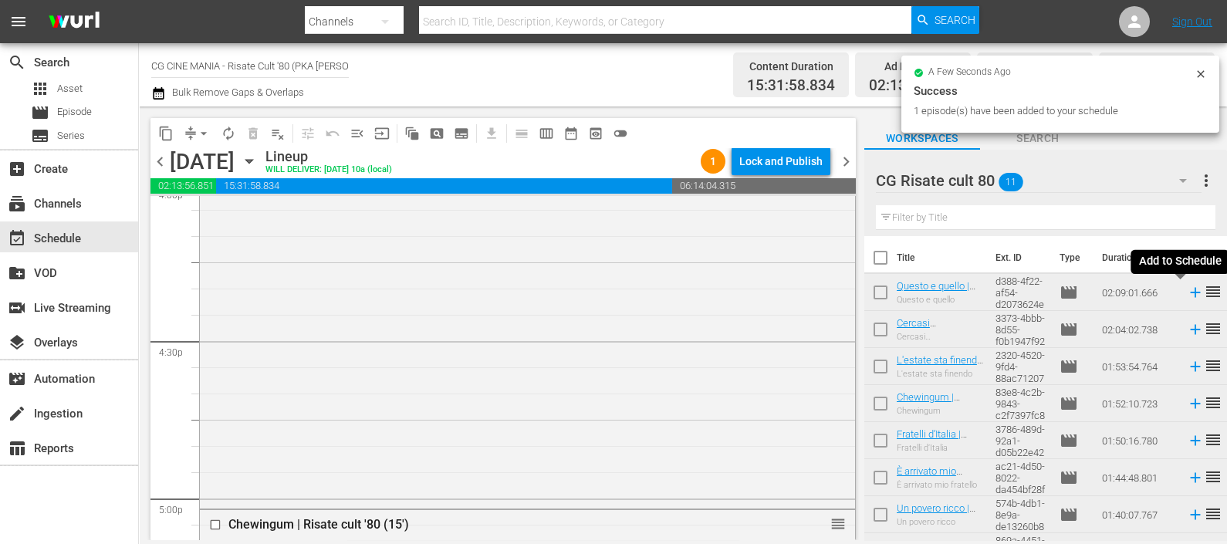
click at [1190, 293] on icon at bounding box center [1195, 293] width 10 height 10
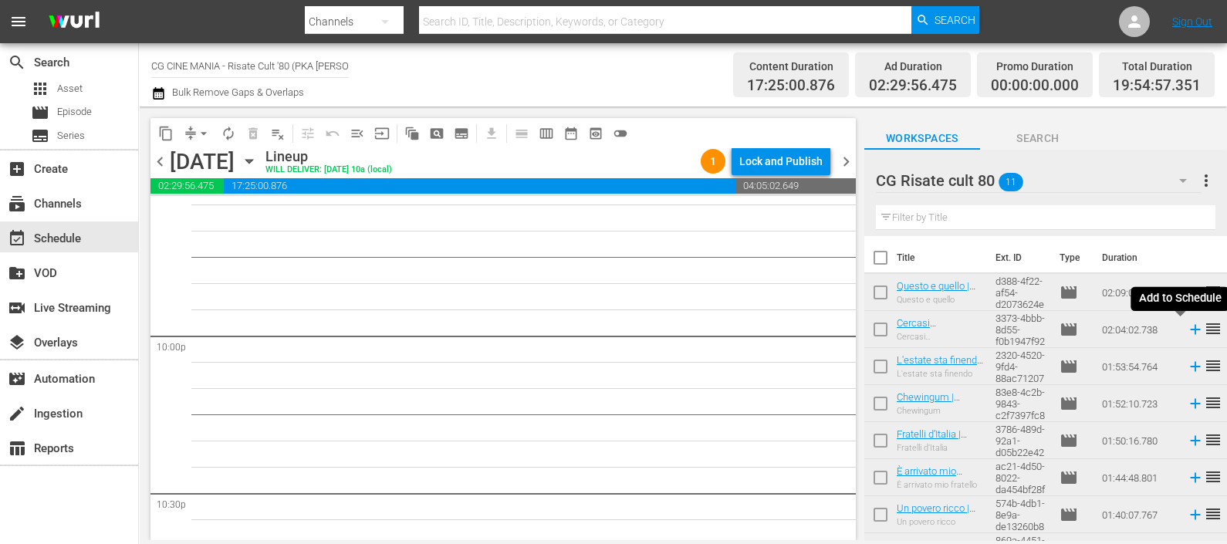
drag, startPoint x: 1180, startPoint y: 332, endPoint x: 1038, endPoint y: 335, distance: 142.1
click at [1190, 332] on icon at bounding box center [1195, 330] width 10 height 10
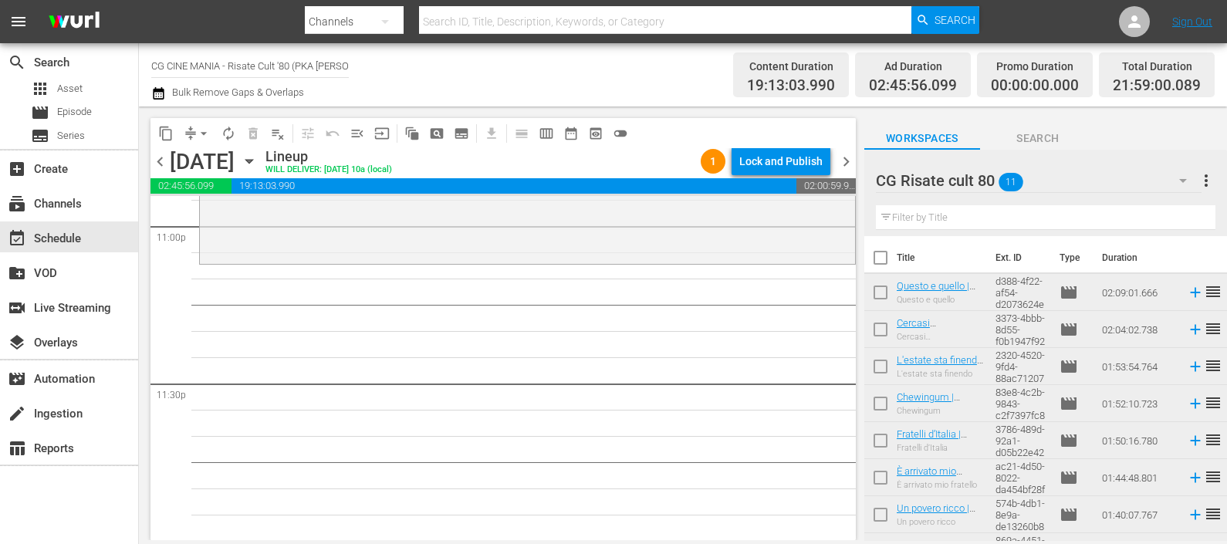
scroll to position [139, 0]
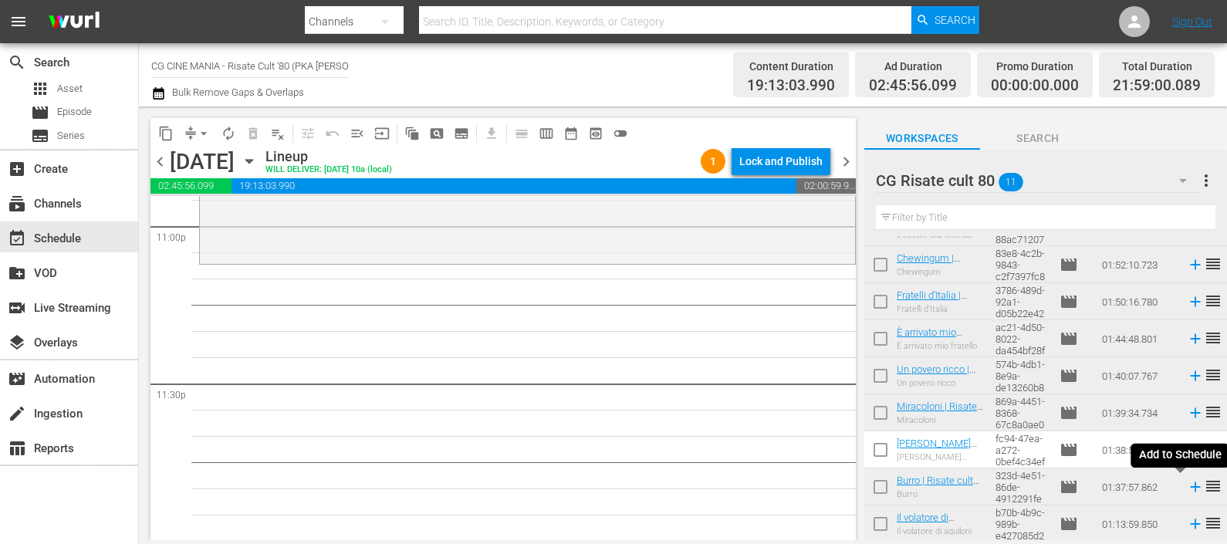
click at [1187, 493] on icon at bounding box center [1195, 487] width 17 height 17
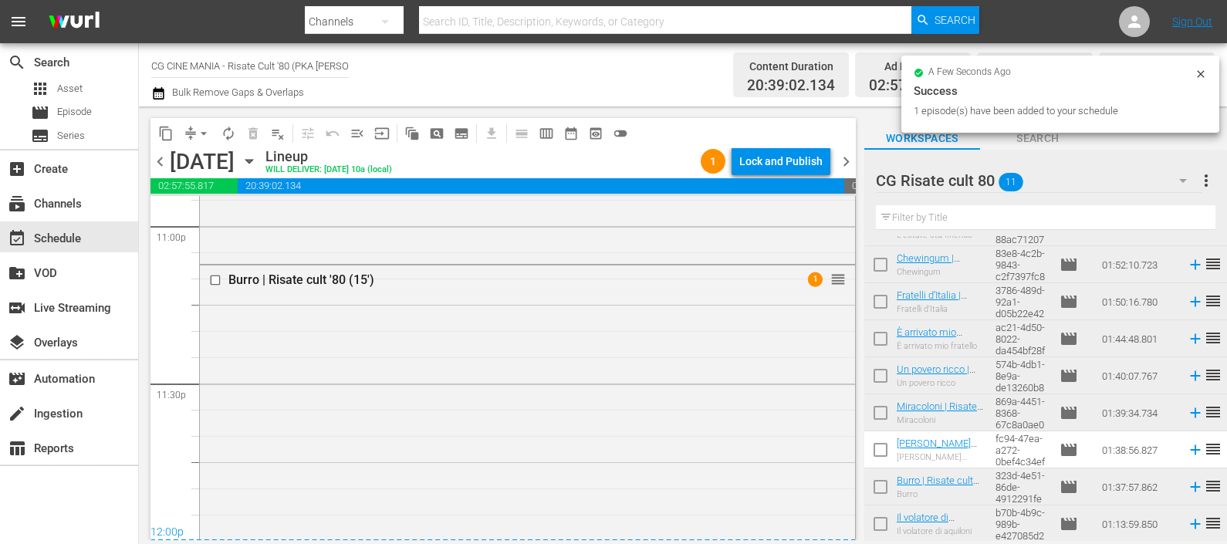
click at [166, 97] on button "button" at bounding box center [160, 93] width 19 height 19
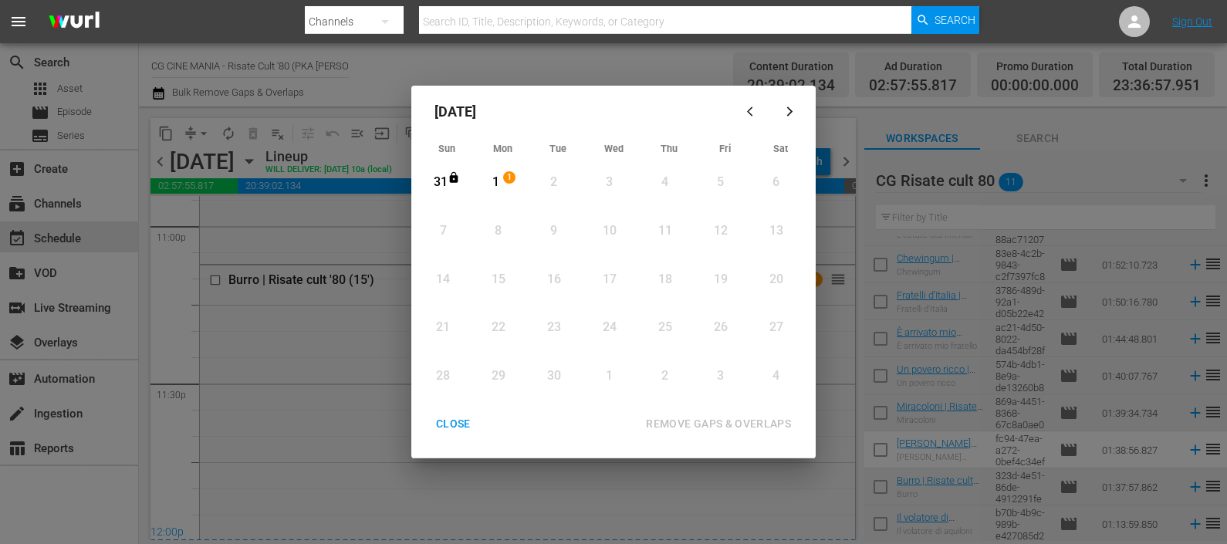
click at [501, 181] on div "1" at bounding box center [495, 183] width 19 height 18
click at [706, 416] on div "REMOVE GAPS & OVERLAPS" at bounding box center [719, 424] width 170 height 19
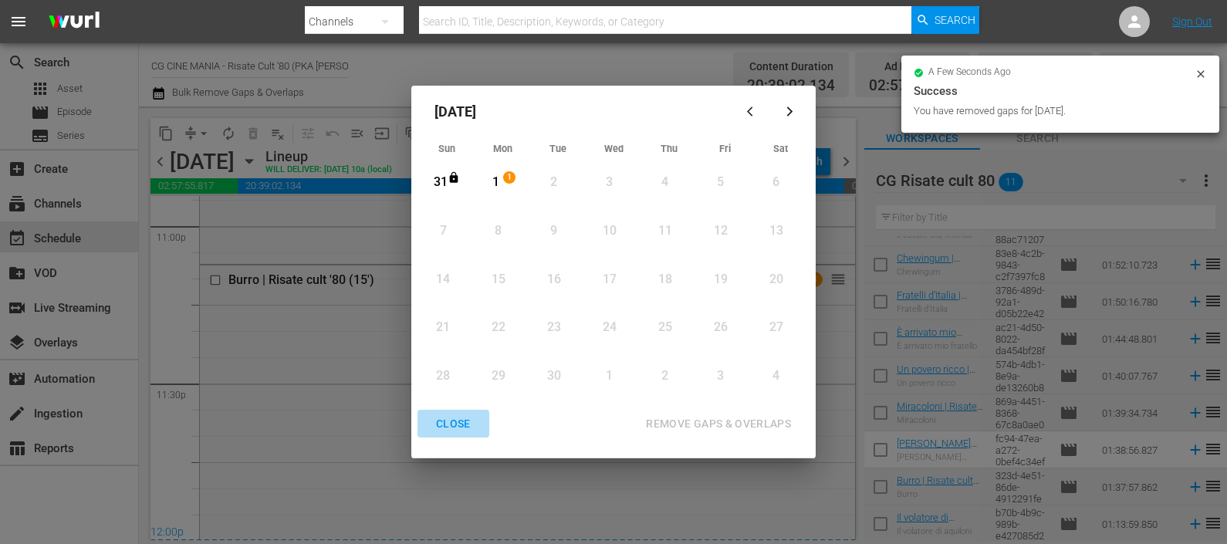
click at [451, 425] on div "CLOSE" at bounding box center [453, 424] width 59 height 19
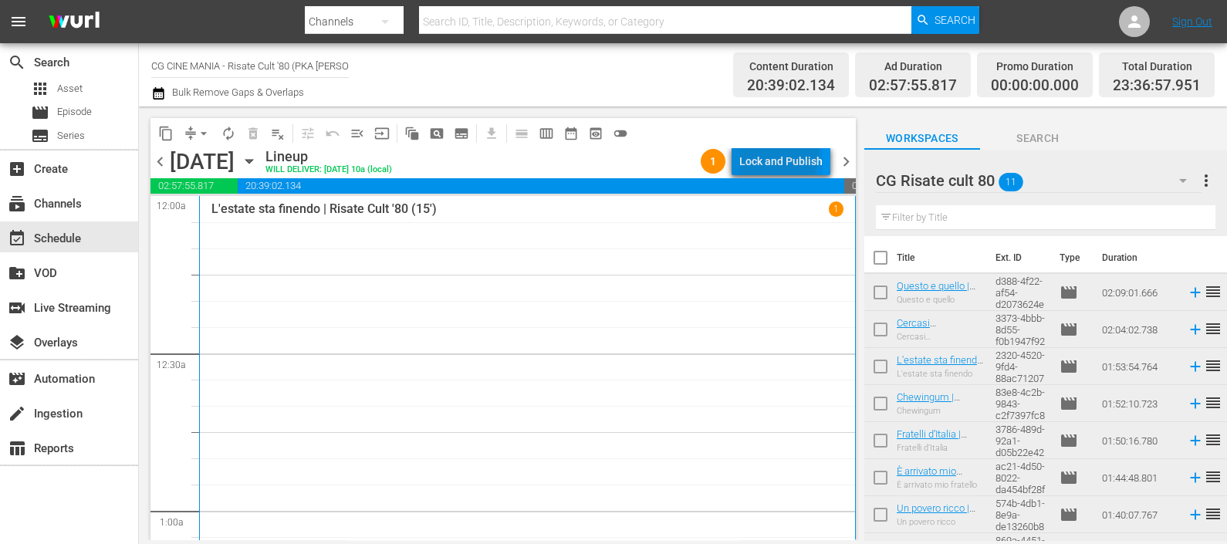
click at [751, 147] on div "Lock and Publish" at bounding box center [781, 161] width 83 height 28
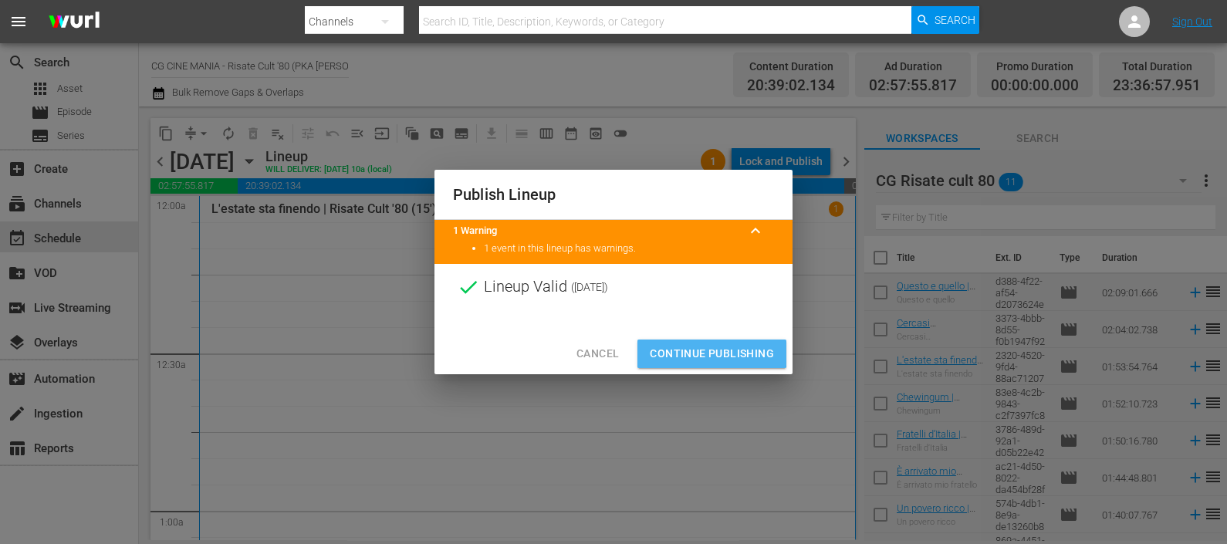
click at [672, 343] on button "Continue Publishing" at bounding box center [712, 354] width 149 height 29
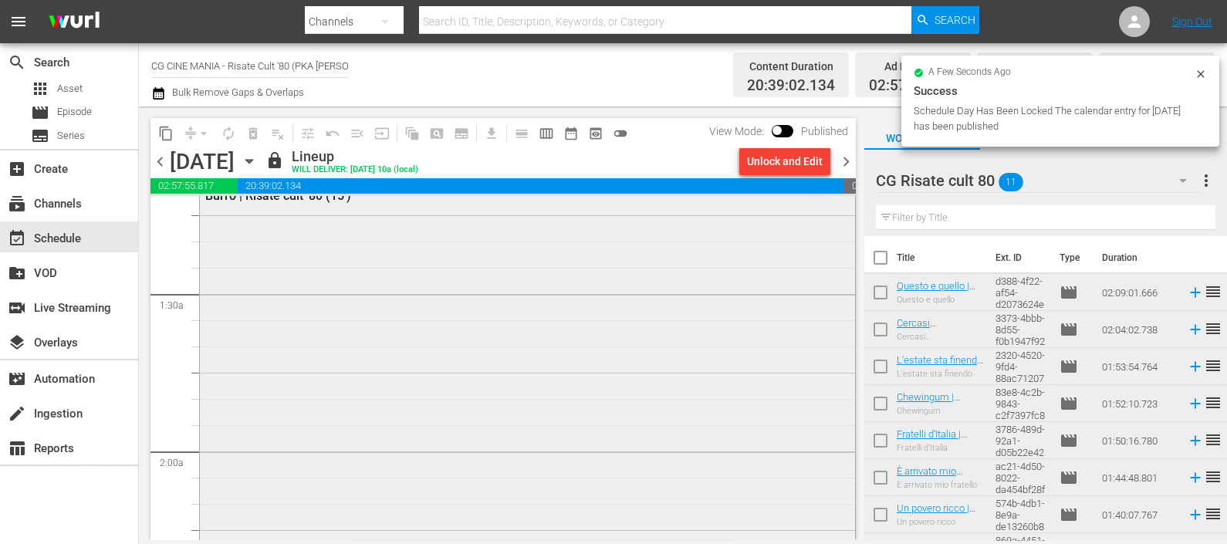
scroll to position [385, 0]
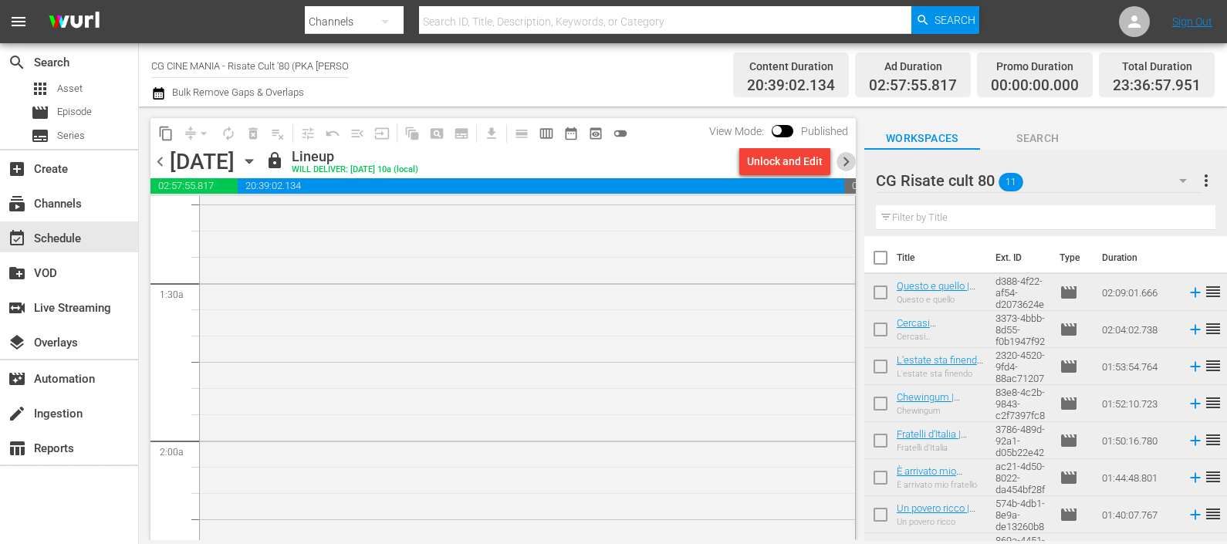
click at [846, 161] on span "chevron_right" at bounding box center [846, 161] width 19 height 19
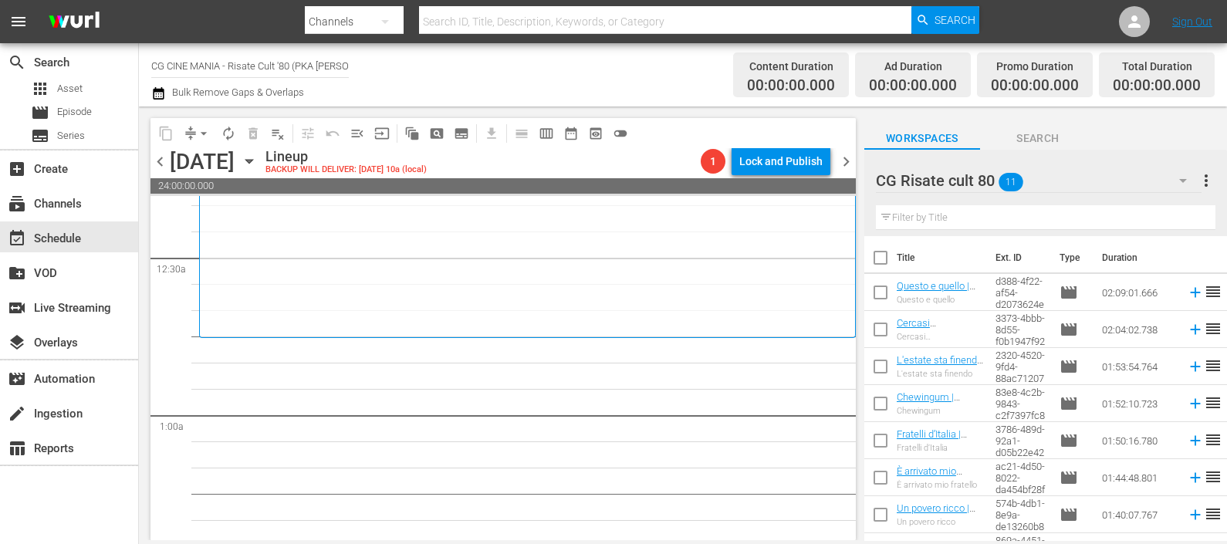
scroll to position [96, 0]
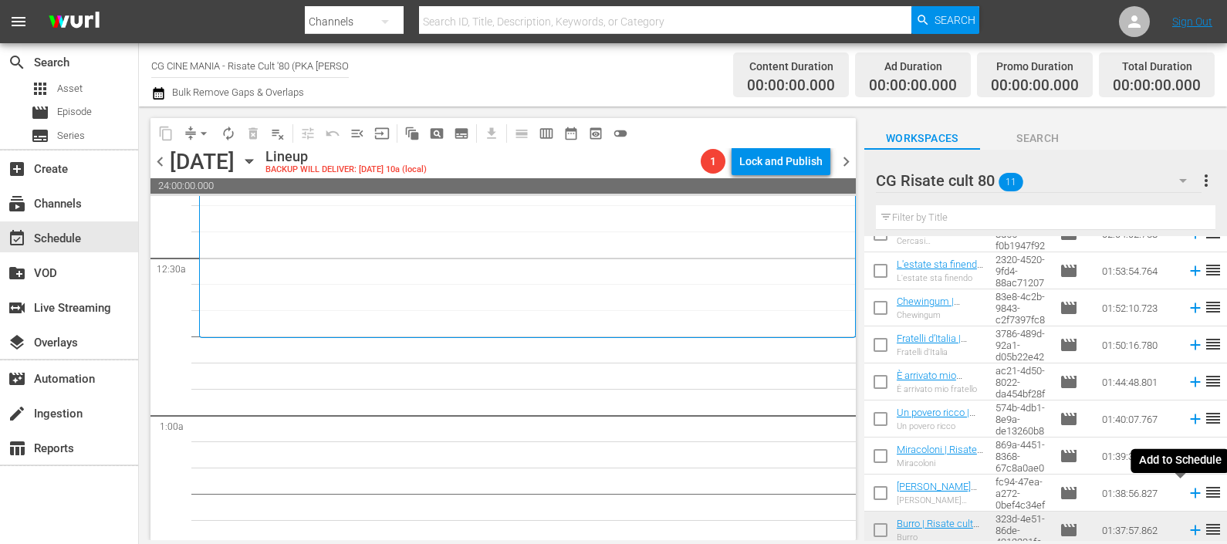
click at [1187, 494] on icon at bounding box center [1195, 493] width 17 height 17
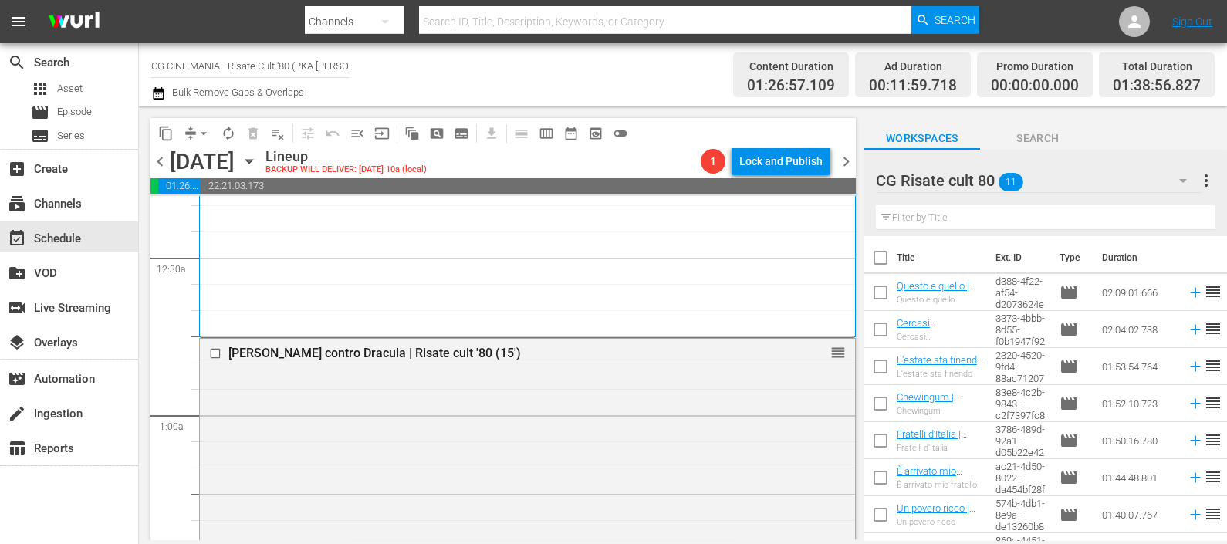
scroll to position [139, 0]
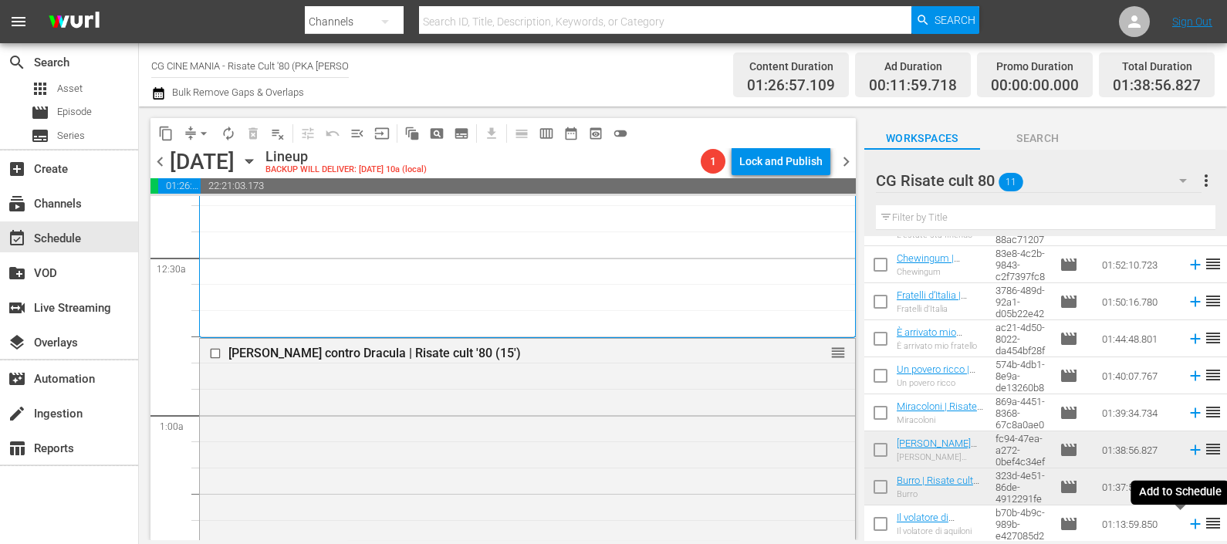
click at [1187, 523] on icon at bounding box center [1195, 524] width 17 height 17
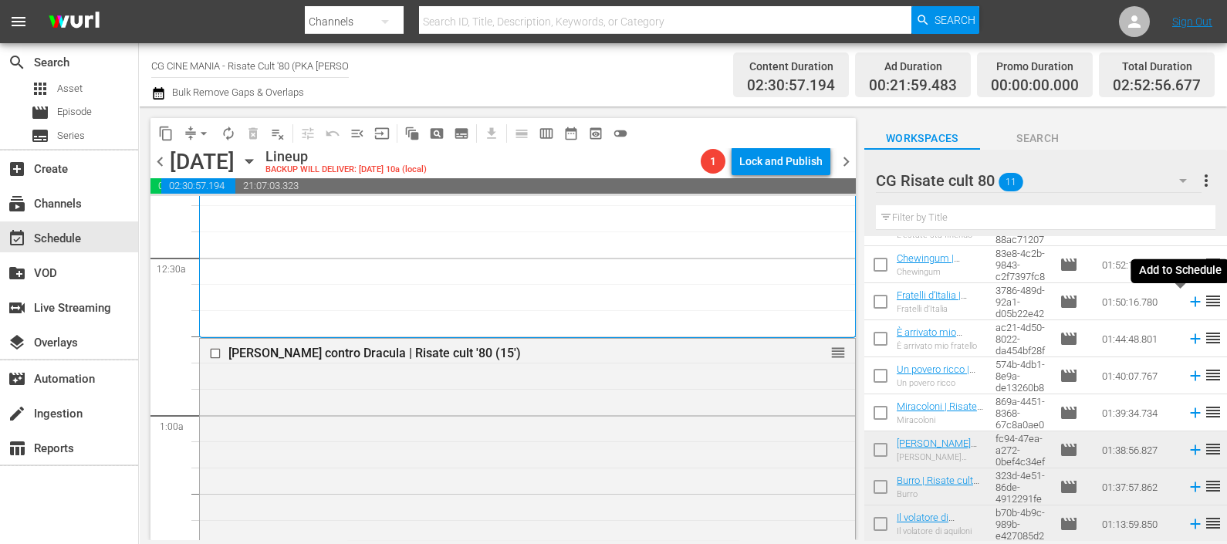
click at [1187, 302] on icon at bounding box center [1195, 301] width 17 height 17
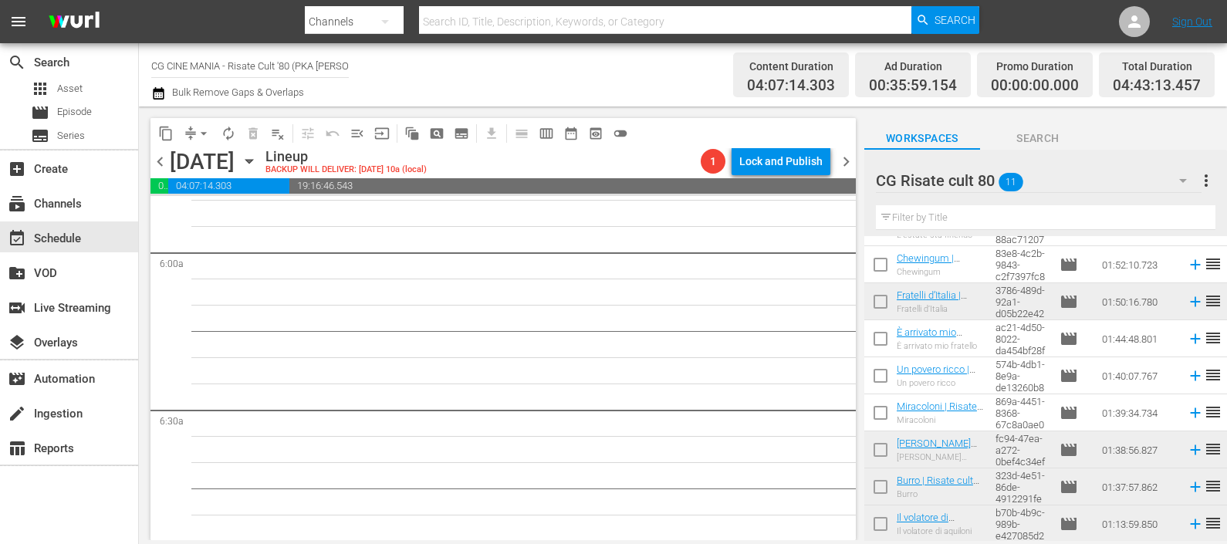
scroll to position [0, 0]
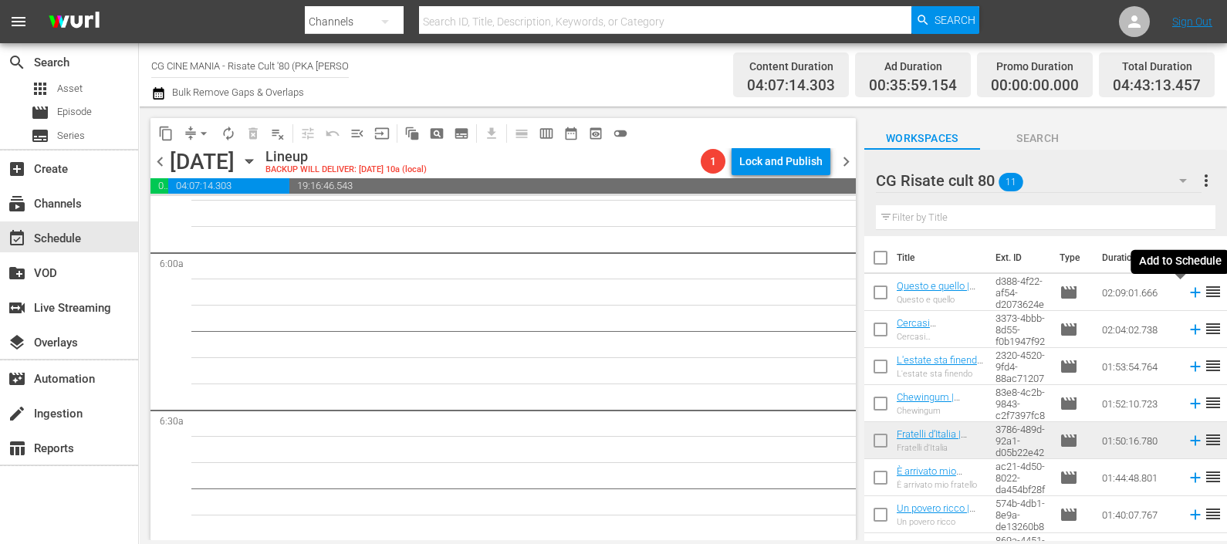
click at [1187, 288] on icon at bounding box center [1195, 292] width 17 height 17
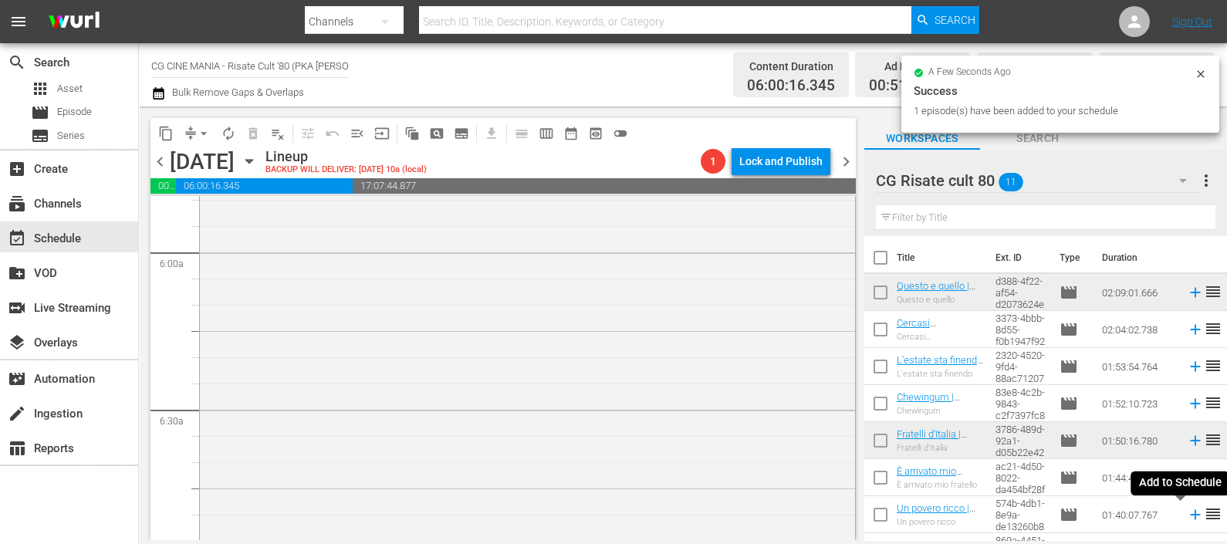
click at [1190, 514] on icon at bounding box center [1195, 515] width 10 height 10
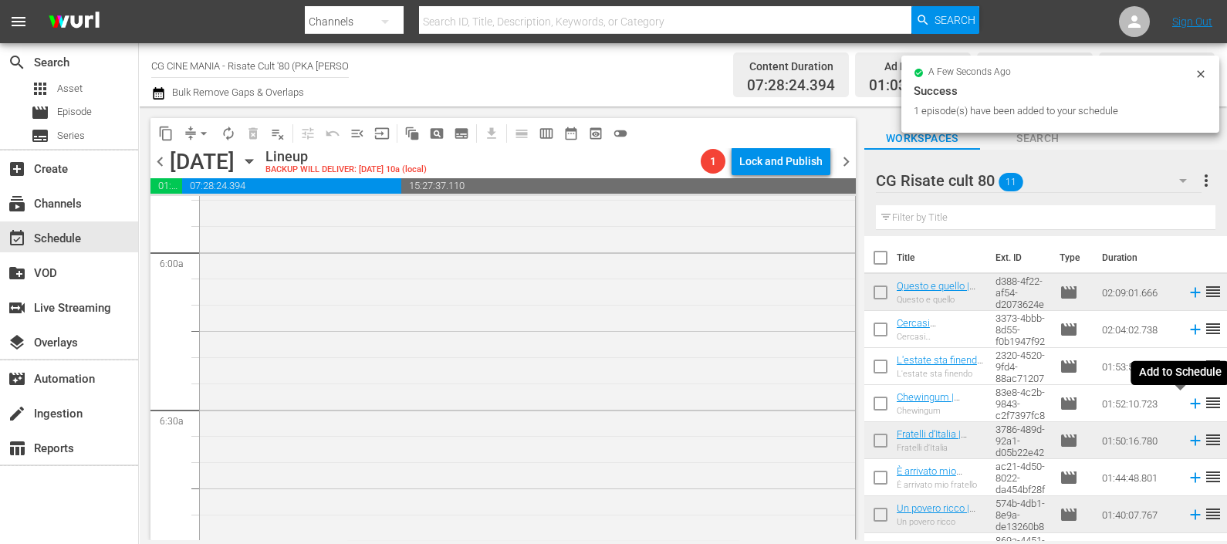
click at [1187, 405] on icon at bounding box center [1195, 403] width 17 height 17
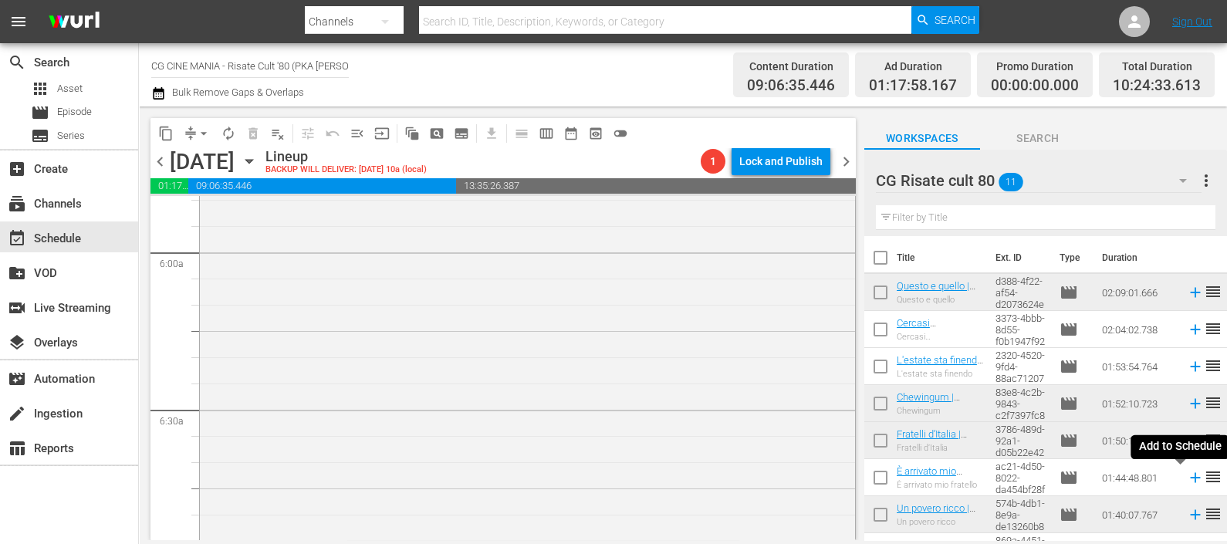
click at [1187, 477] on icon at bounding box center [1195, 477] width 17 height 17
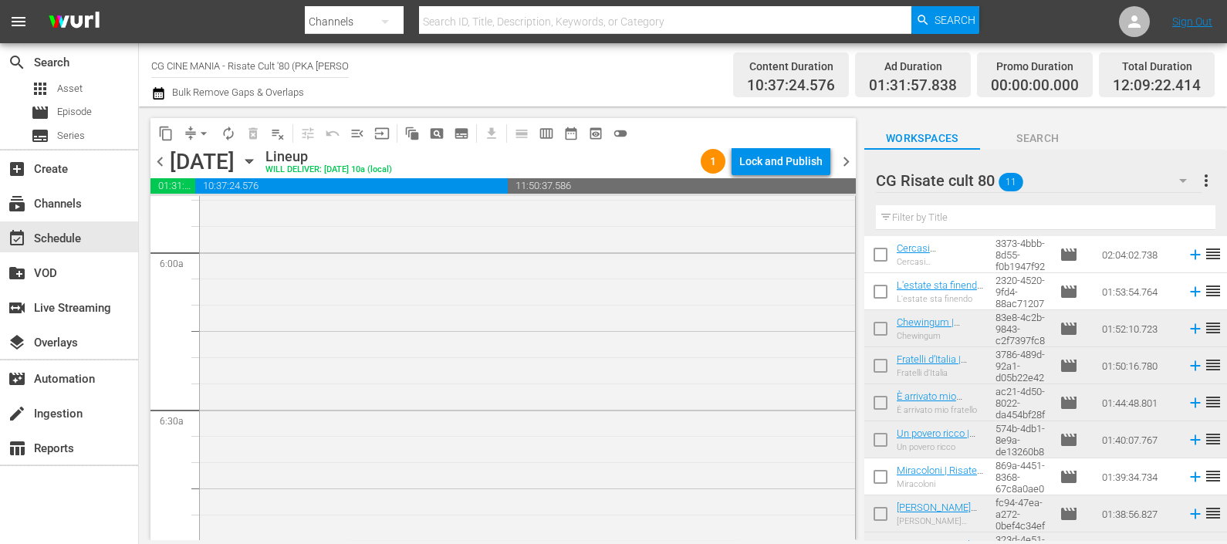
scroll to position [139, 0]
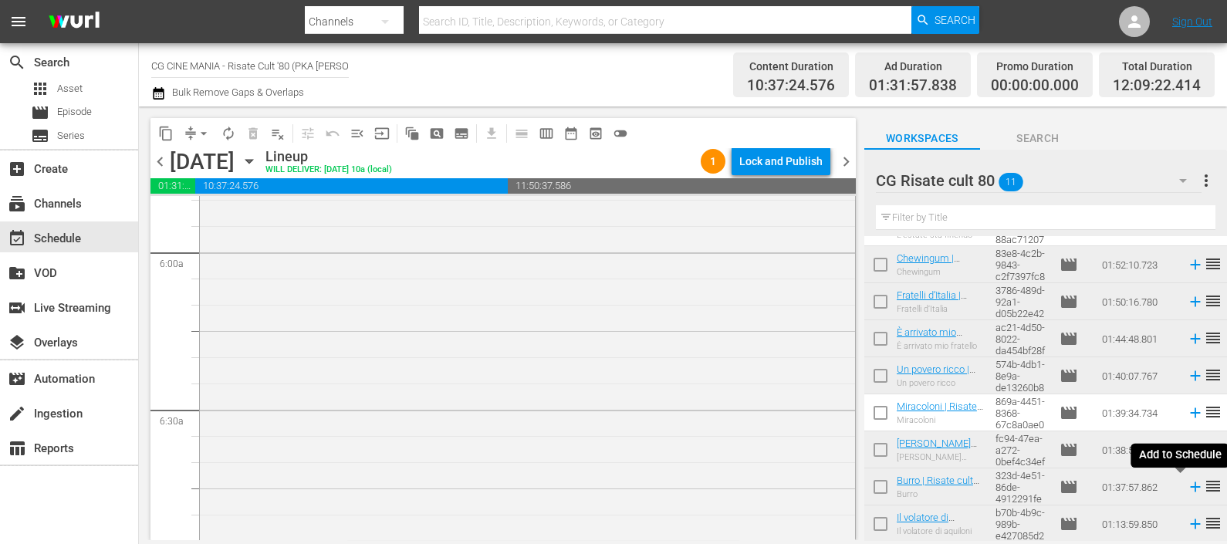
click at [1187, 485] on icon at bounding box center [1195, 487] width 17 height 17
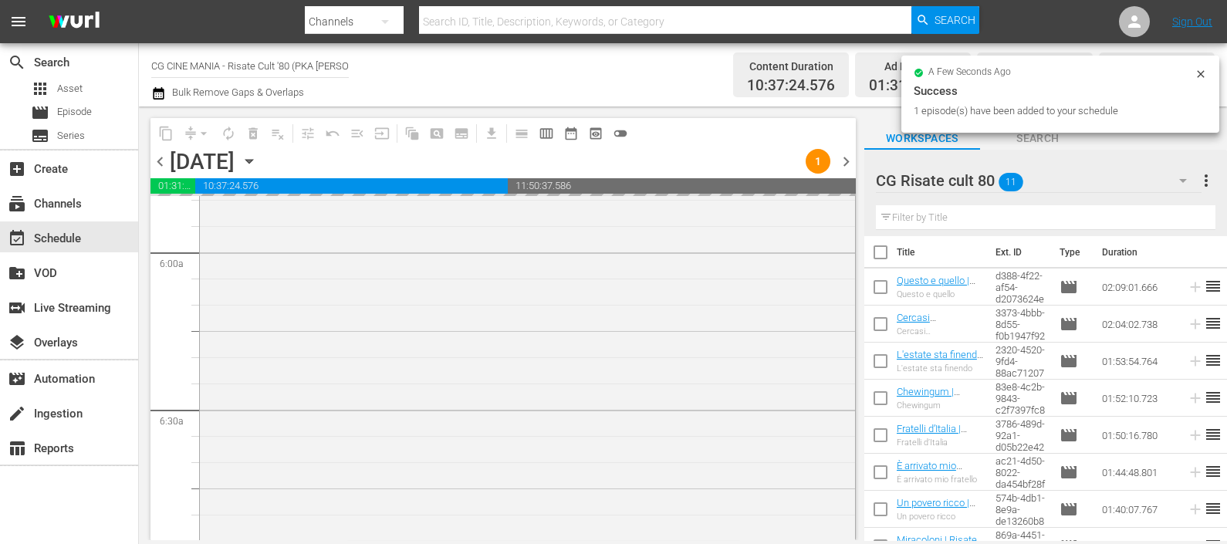
scroll to position [0, 0]
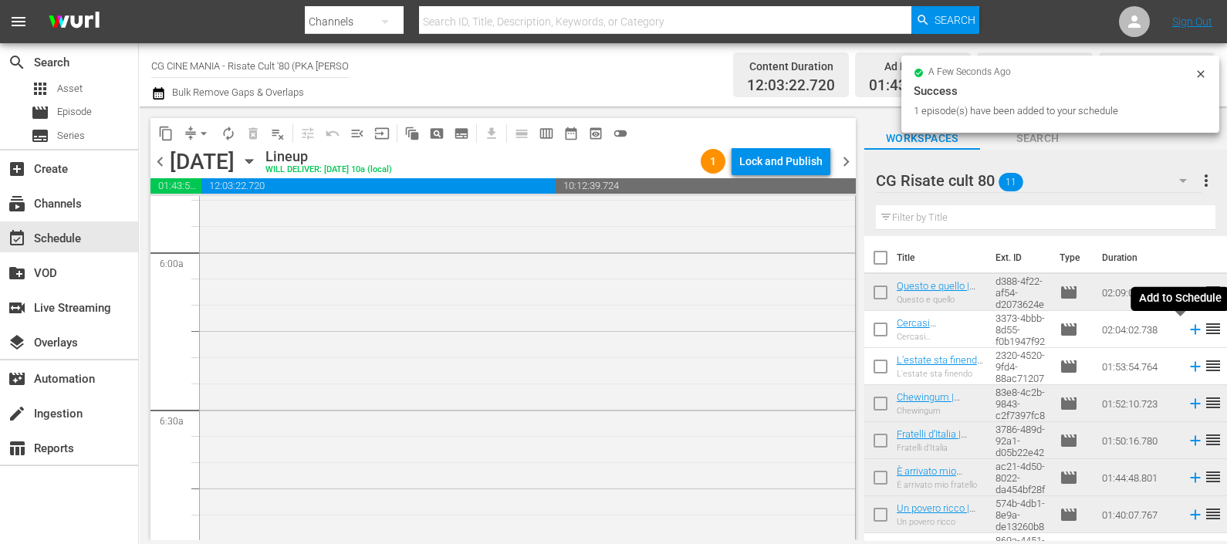
click at [1187, 333] on icon at bounding box center [1195, 329] width 17 height 17
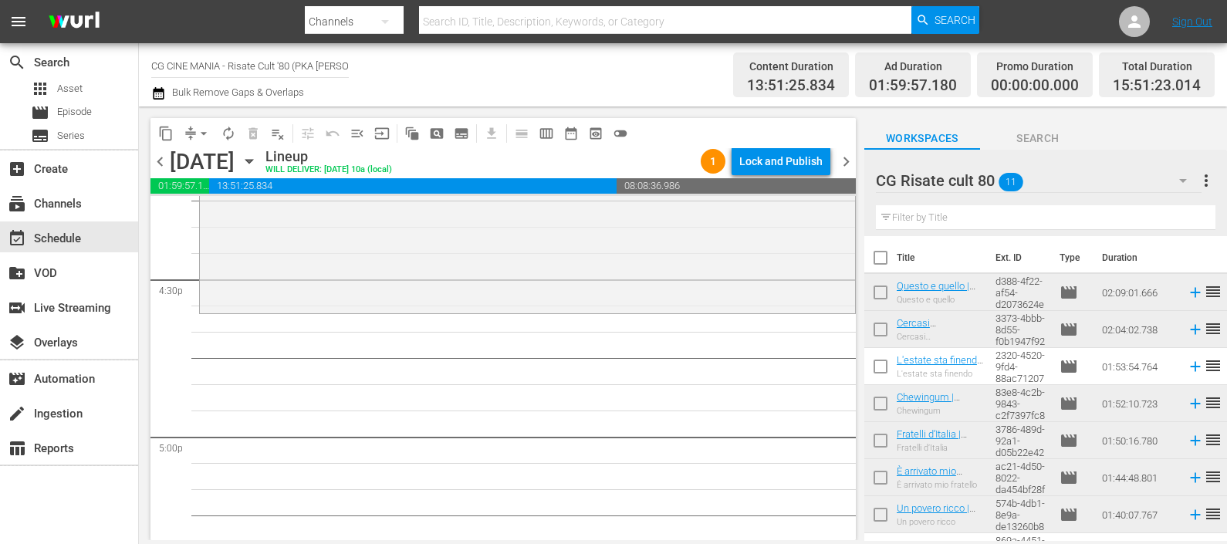
scroll to position [139, 0]
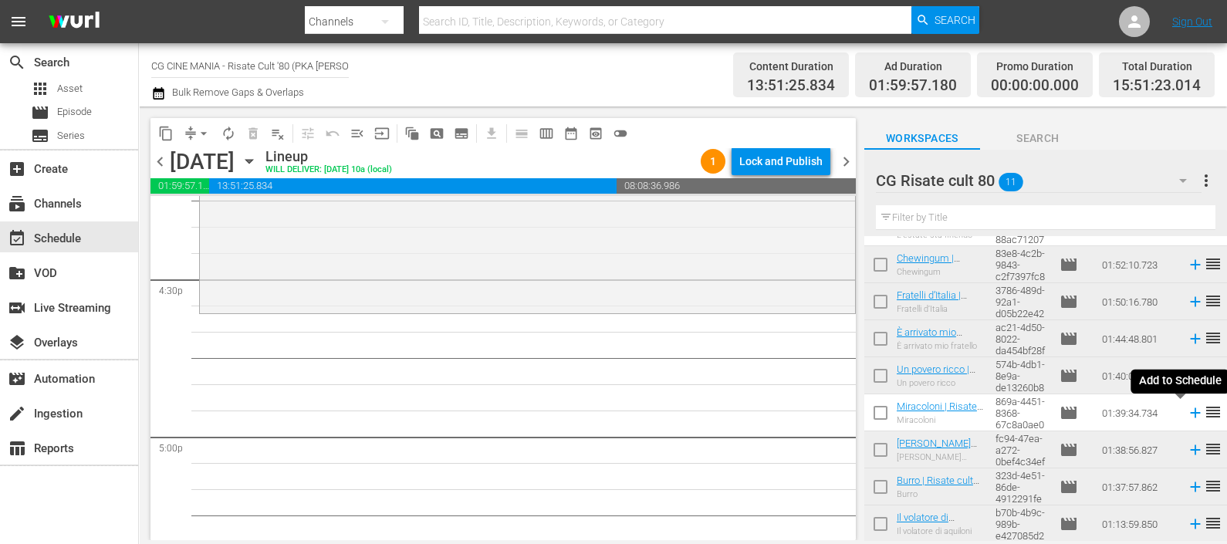
click at [1187, 415] on icon at bounding box center [1195, 413] width 17 height 17
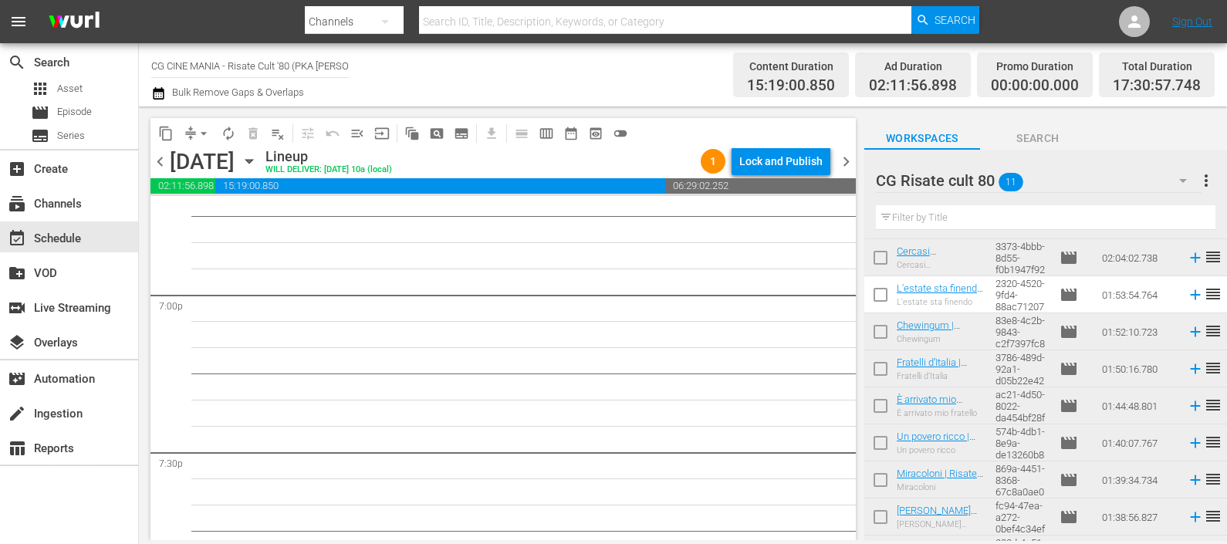
scroll to position [42, 0]
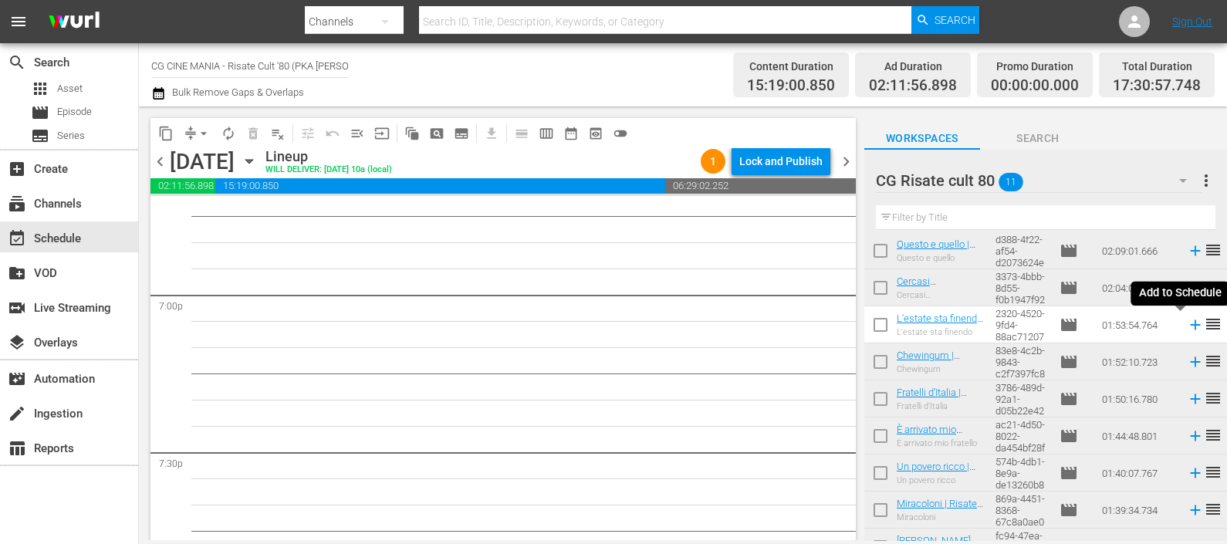
click at [1187, 327] on icon at bounding box center [1195, 325] width 17 height 17
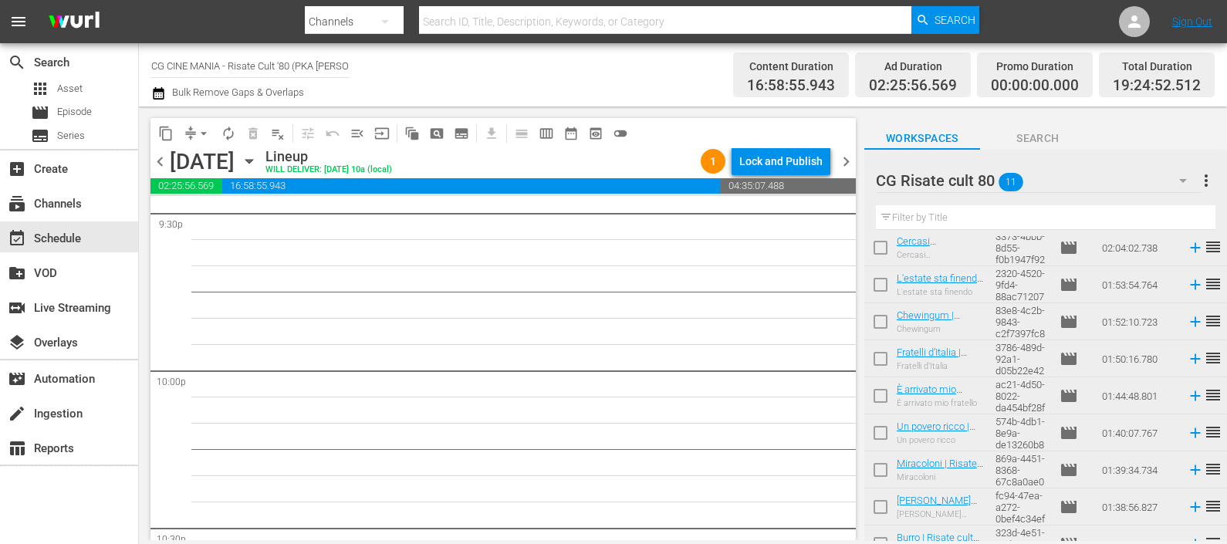
scroll to position [139, 0]
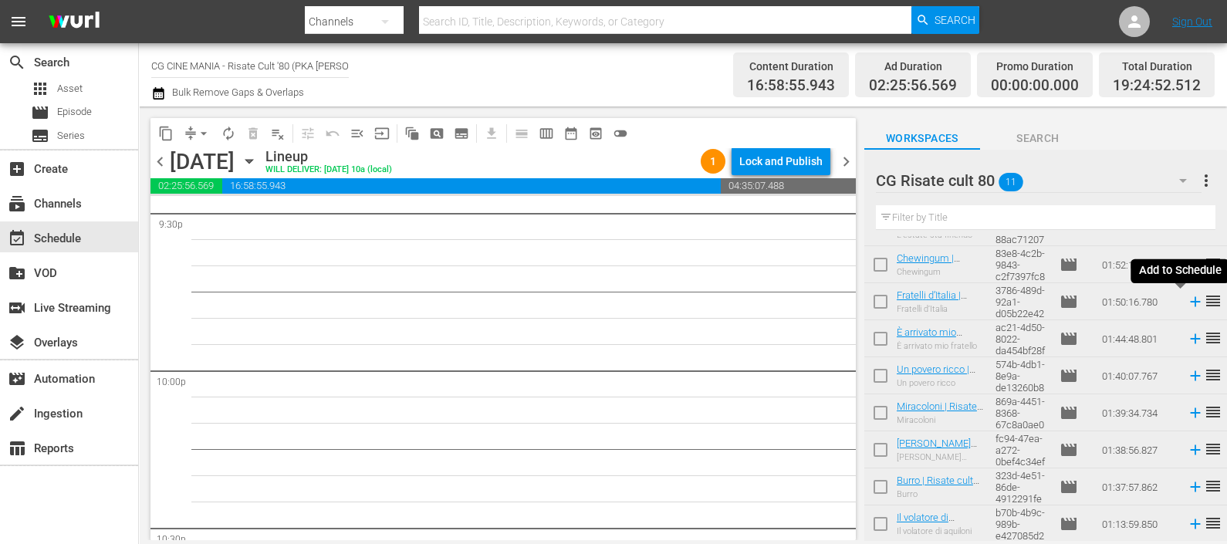
click at [1190, 301] on icon at bounding box center [1195, 302] width 10 height 10
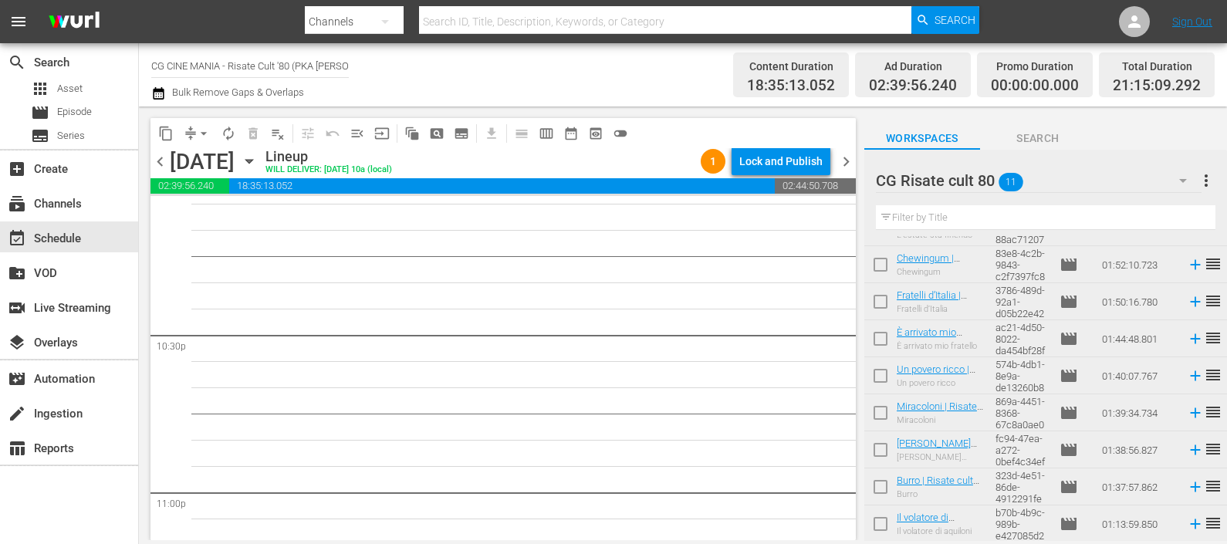
scroll to position [0, 0]
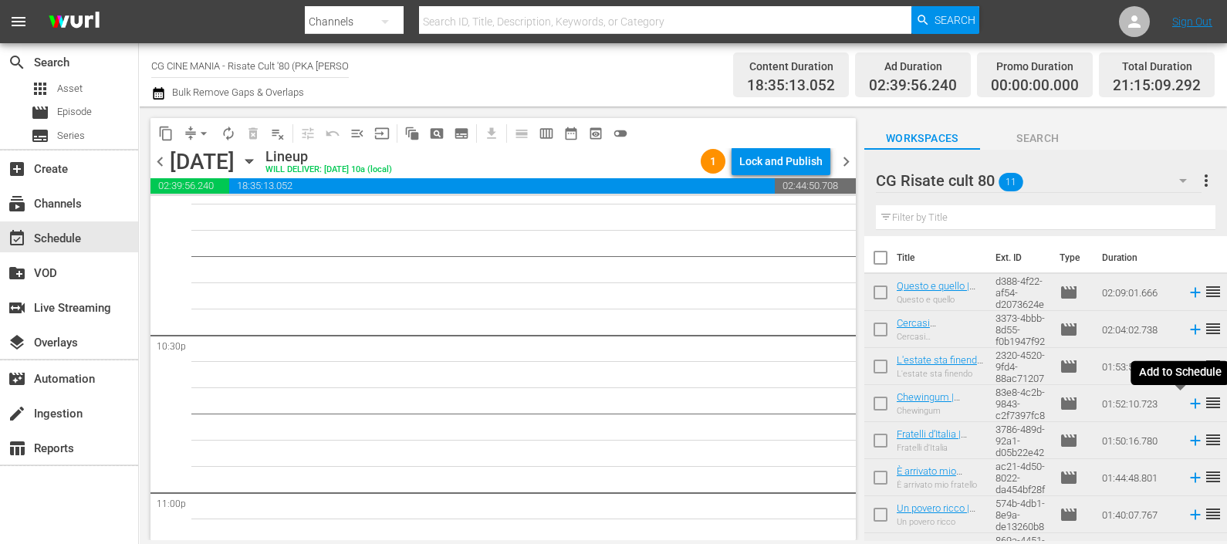
click at [1187, 406] on icon at bounding box center [1195, 403] width 17 height 17
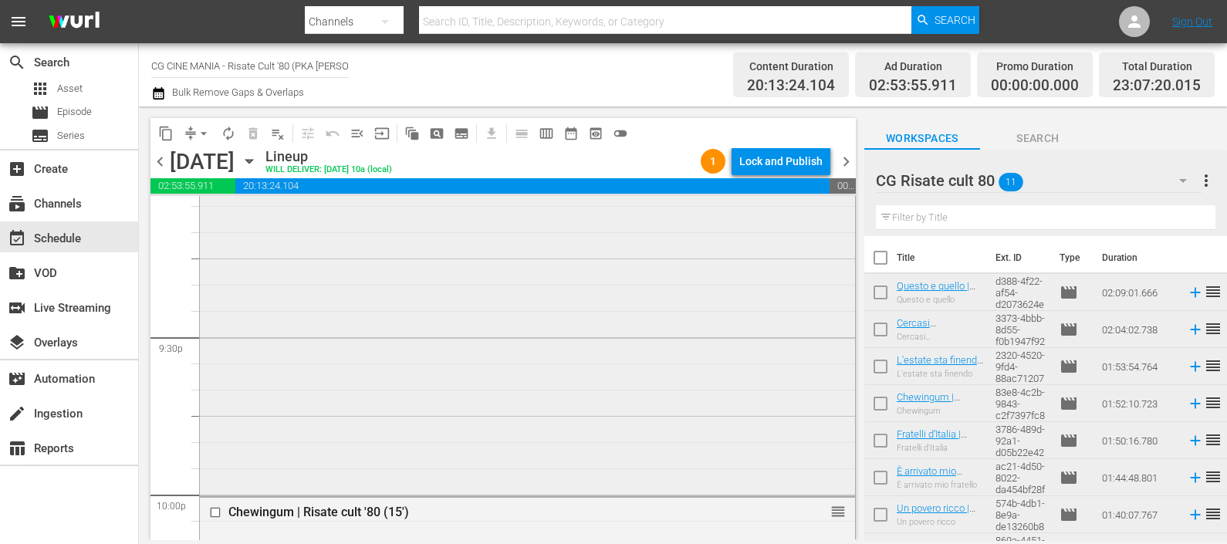
scroll to position [6442, 0]
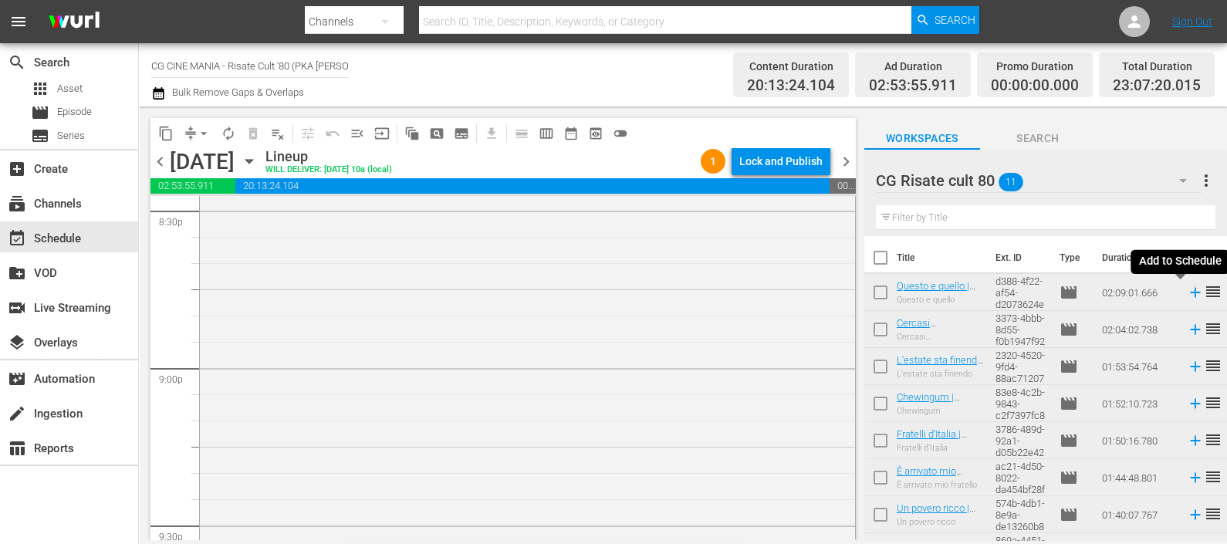
click at [1190, 294] on icon at bounding box center [1195, 293] width 10 height 10
click at [162, 96] on icon "button" at bounding box center [158, 93] width 15 height 19
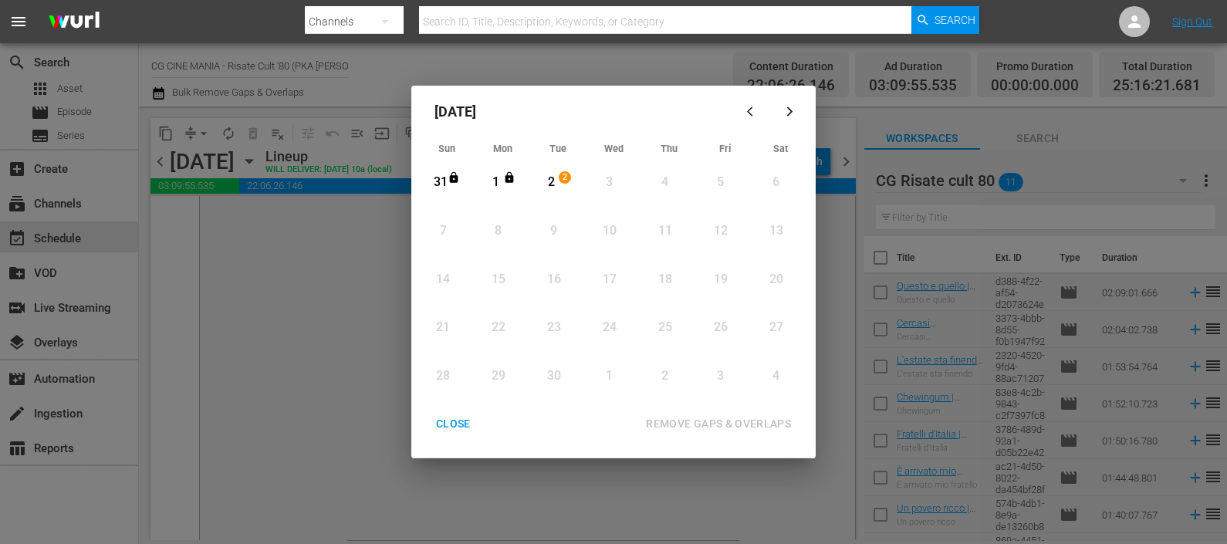
click at [550, 182] on div "2" at bounding box center [551, 183] width 19 height 18
click at [714, 415] on div "REMOVE GAPS & OVERLAPS" at bounding box center [719, 424] width 170 height 19
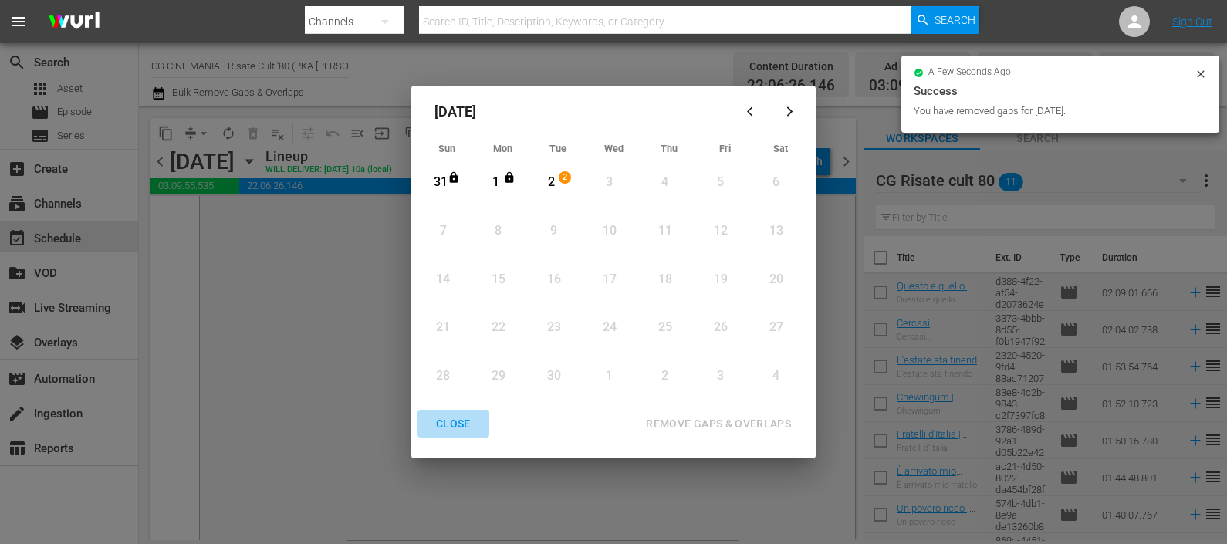
click at [462, 428] on div "CLOSE" at bounding box center [453, 424] width 59 height 19
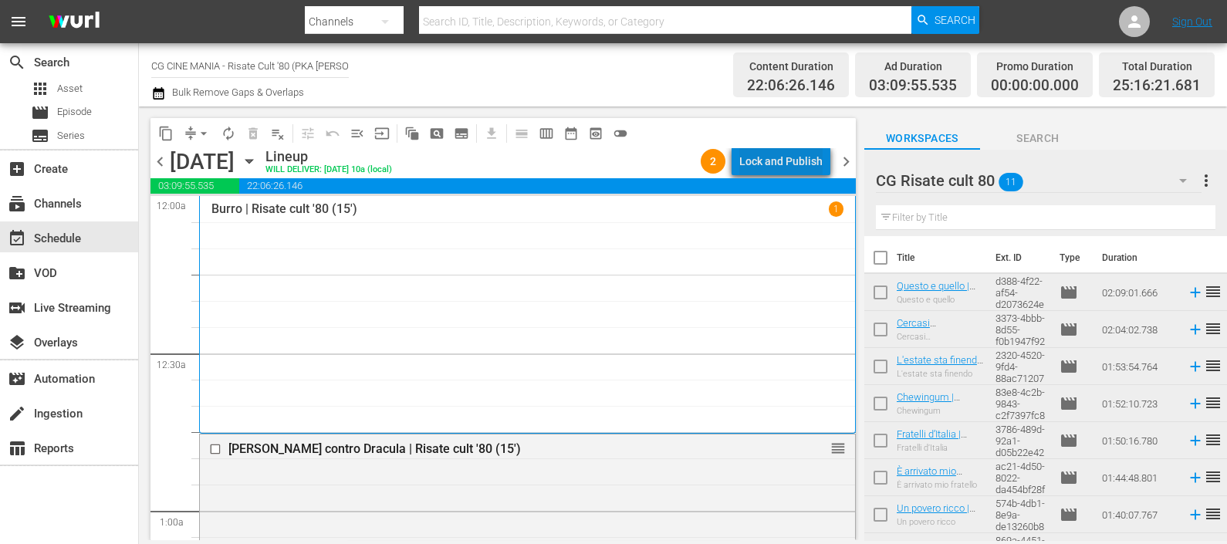
click at [797, 154] on div "Lock and Publish" at bounding box center [781, 161] width 83 height 28
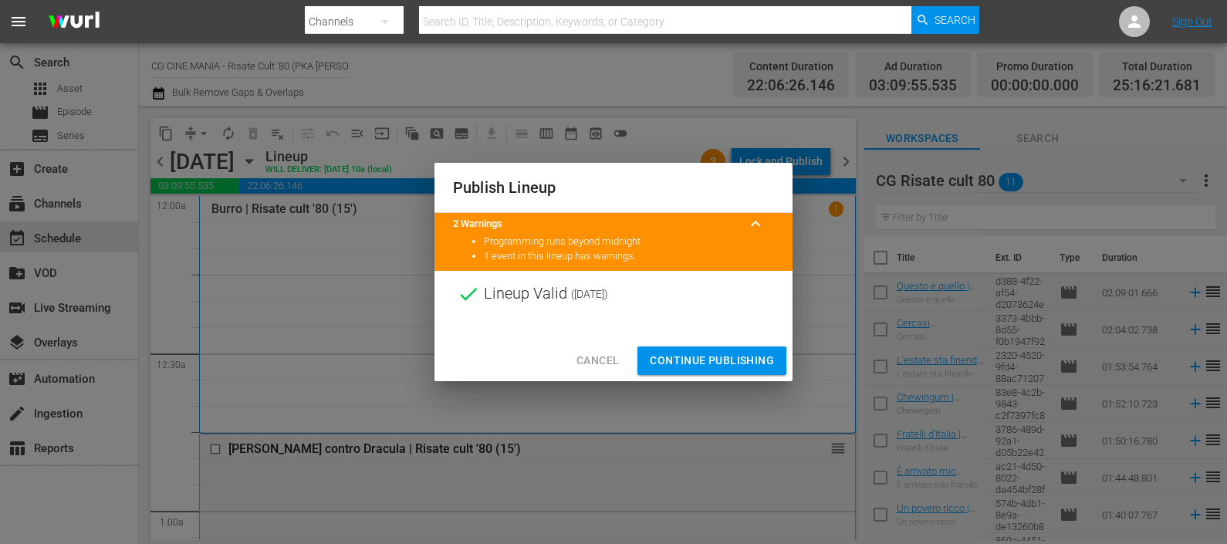
click at [695, 356] on span "Continue Publishing" at bounding box center [712, 360] width 124 height 19
